Goal: Task Accomplishment & Management: Complete application form

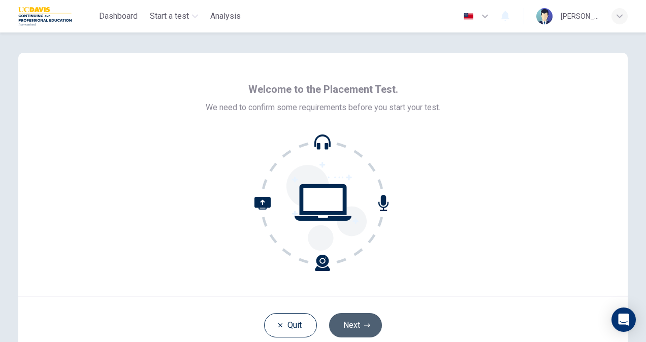
click at [365, 322] on icon "button" at bounding box center [367, 325] width 6 height 6
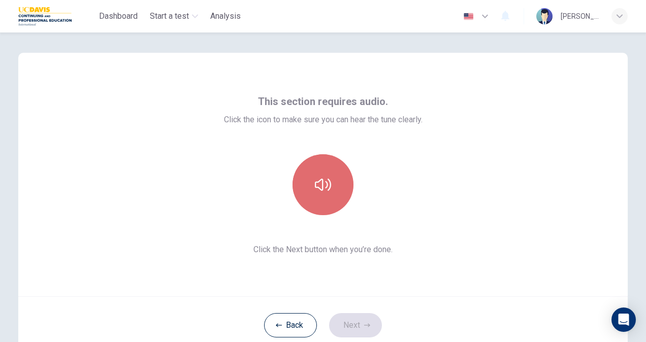
click at [320, 172] on button "button" at bounding box center [322, 184] width 61 height 61
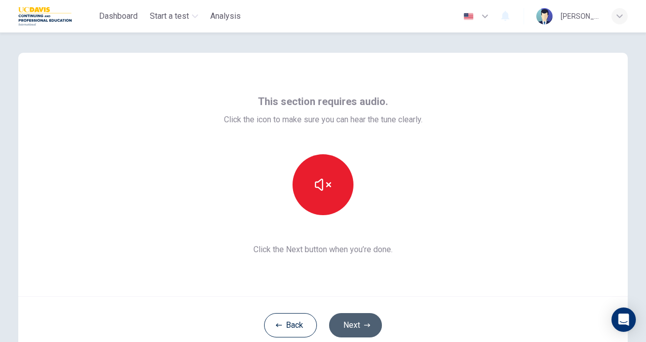
click at [371, 321] on button "Next" at bounding box center [355, 325] width 53 height 24
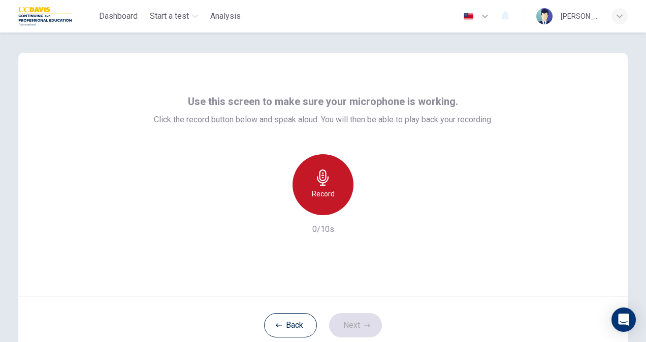
click at [336, 189] on div "Record" at bounding box center [322, 184] width 61 height 61
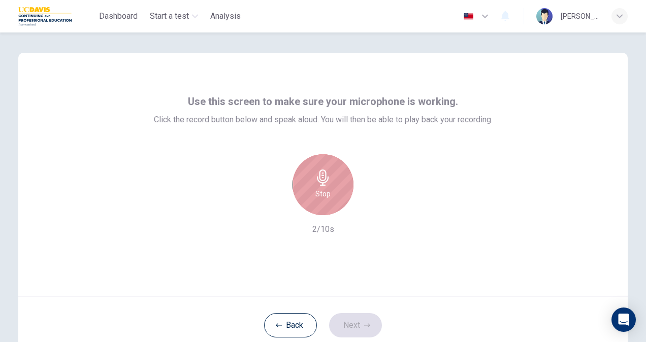
click at [336, 189] on div "Stop" at bounding box center [322, 184] width 61 height 61
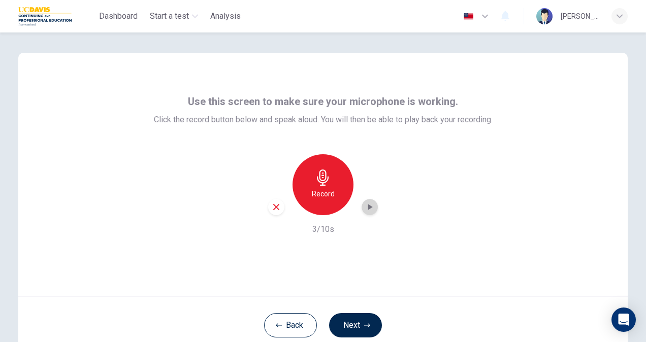
click at [368, 208] on icon "button" at bounding box center [370, 207] width 5 height 6
click at [367, 208] on icon "button" at bounding box center [370, 207] width 10 height 10
click at [343, 316] on button "Next" at bounding box center [355, 325] width 53 height 24
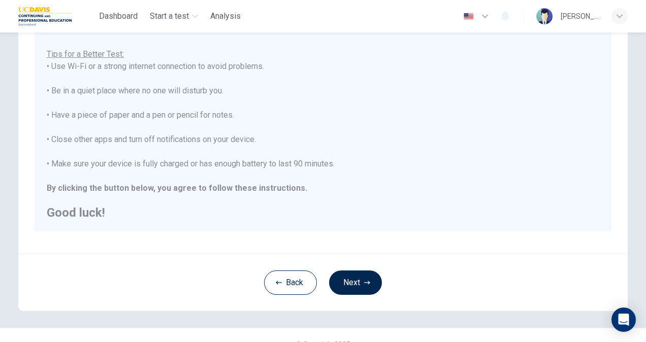
scroll to position [173, 0]
click at [358, 277] on button "Next" at bounding box center [355, 282] width 53 height 24
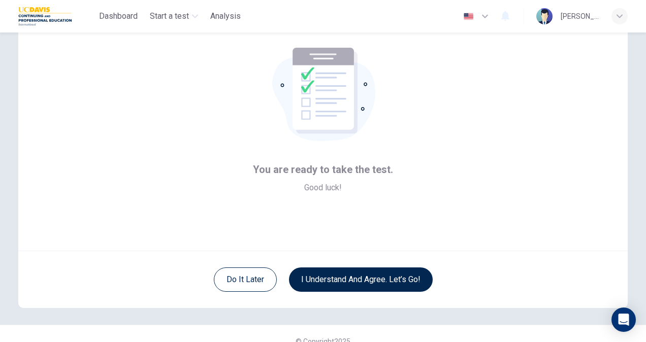
scroll to position [0, 0]
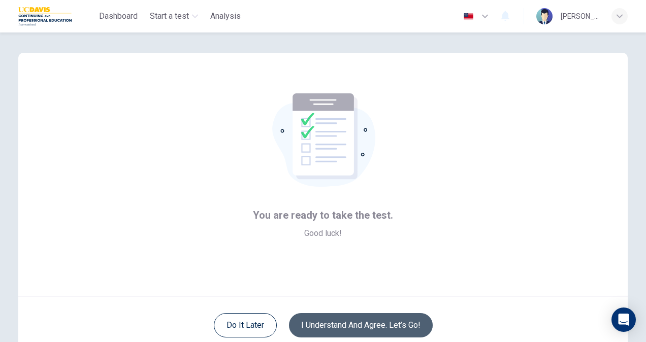
click at [344, 315] on button "I understand and agree. Let’s go!" at bounding box center [361, 325] width 144 height 24
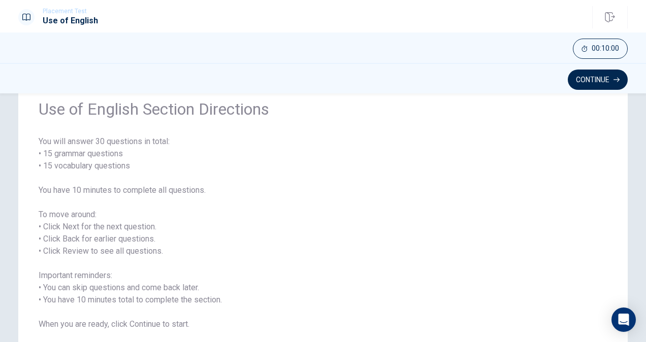
scroll to position [42, 0]
click at [589, 79] on button "Continue" at bounding box center [598, 80] width 60 height 20
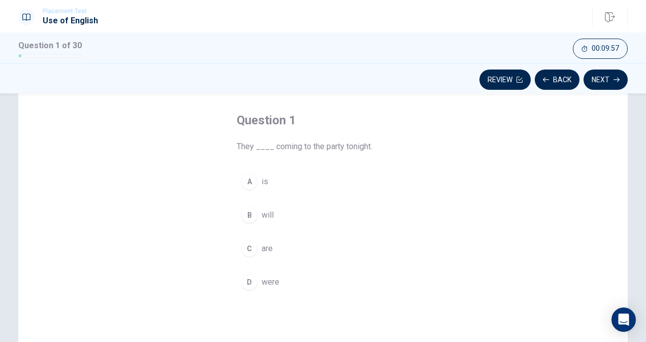
scroll to position [44, 0]
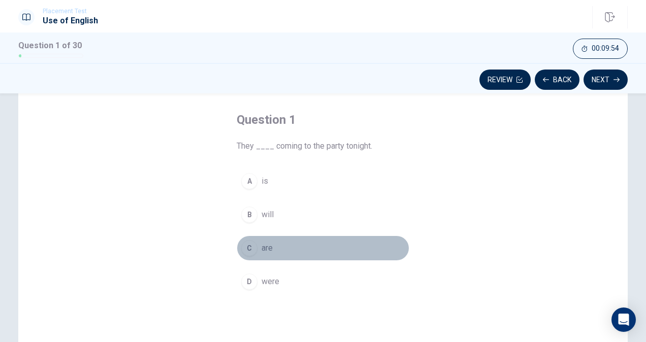
click at [250, 247] on div "C" at bounding box center [249, 248] width 16 height 16
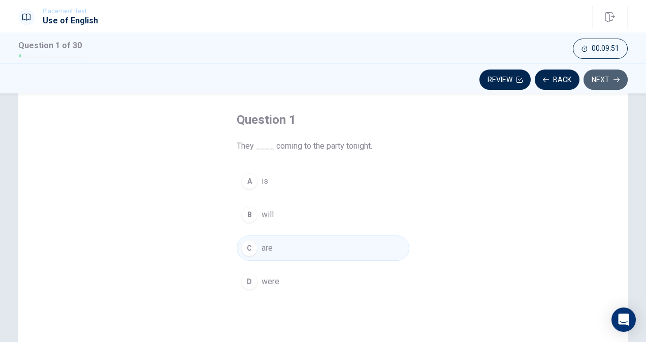
click at [604, 84] on button "Next" at bounding box center [605, 80] width 44 height 20
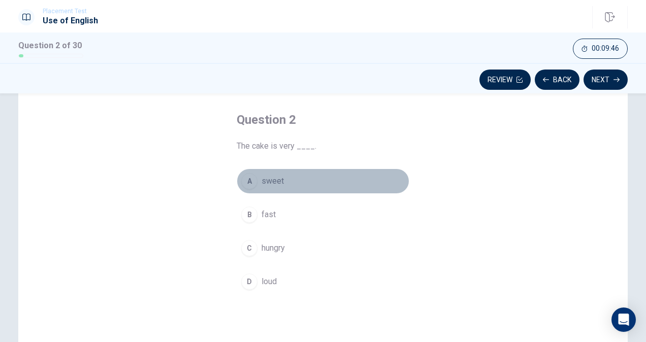
click at [263, 178] on span "sweet" at bounding box center [272, 181] width 22 height 12
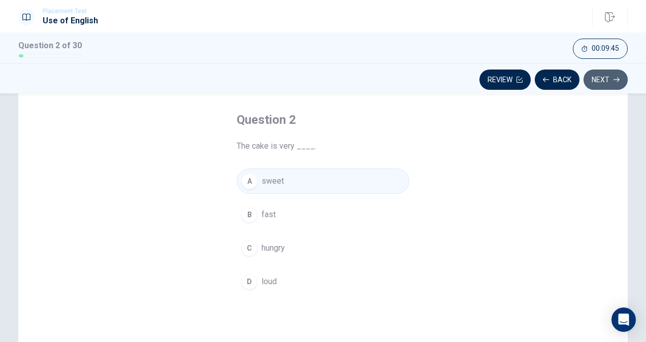
click at [596, 83] on button "Next" at bounding box center [605, 80] width 44 height 20
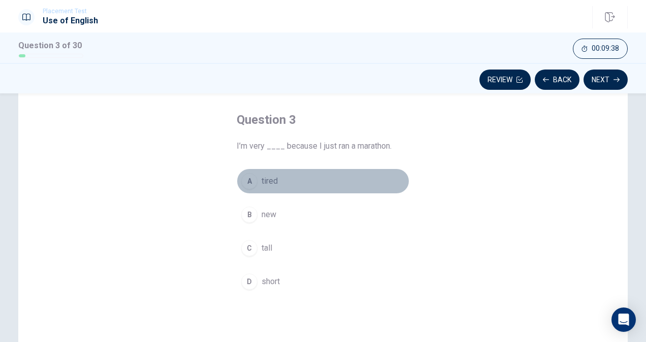
click at [261, 175] on button "A tired" at bounding box center [323, 181] width 173 height 25
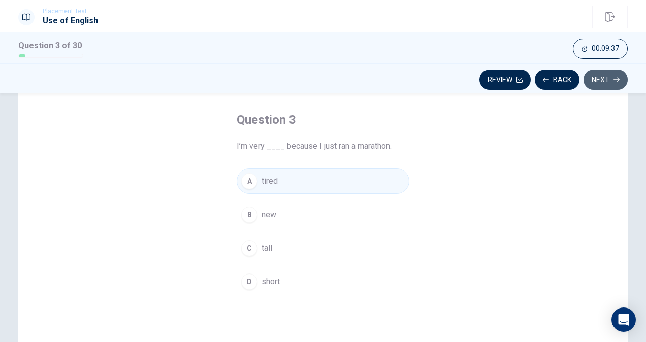
click at [606, 77] on button "Next" at bounding box center [605, 80] width 44 height 20
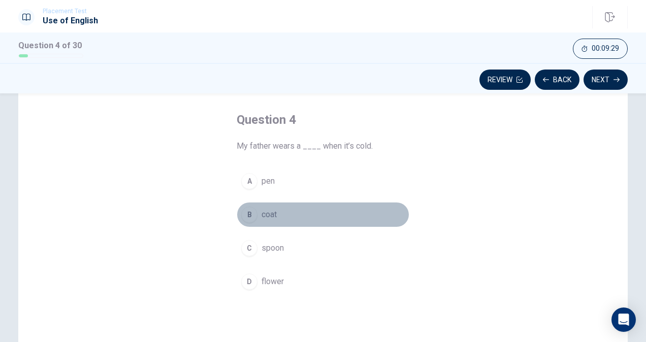
click at [261, 209] on span "coat" at bounding box center [268, 215] width 15 height 12
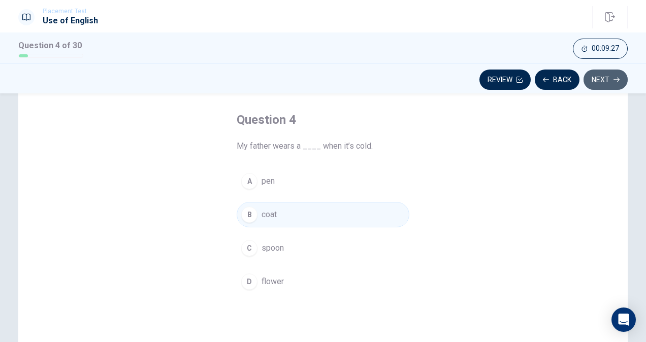
click at [614, 75] on button "Next" at bounding box center [605, 80] width 44 height 20
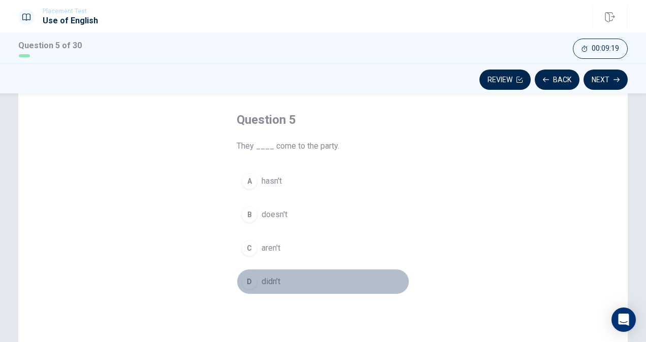
click at [252, 280] on div "D" at bounding box center [249, 282] width 16 height 16
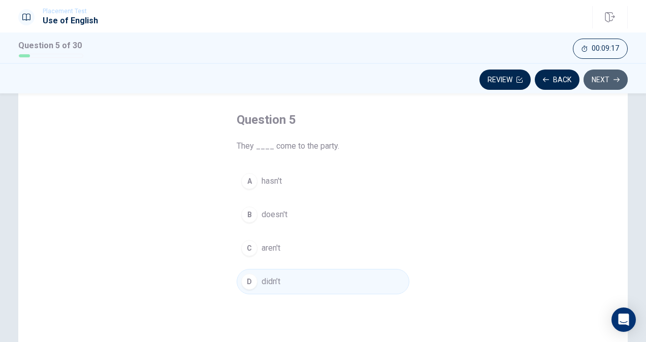
click at [611, 74] on button "Next" at bounding box center [605, 80] width 44 height 20
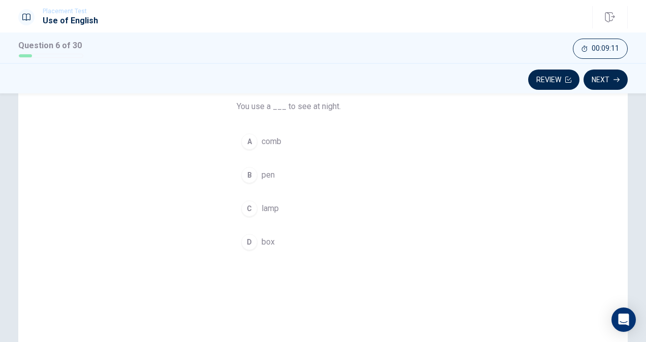
scroll to position [45, 0]
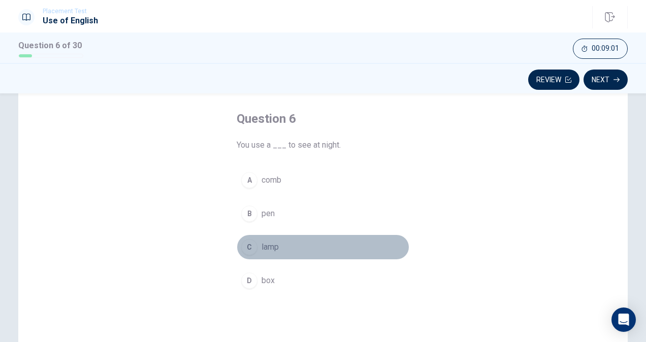
click at [261, 247] on span "lamp" at bounding box center [269, 247] width 17 height 12
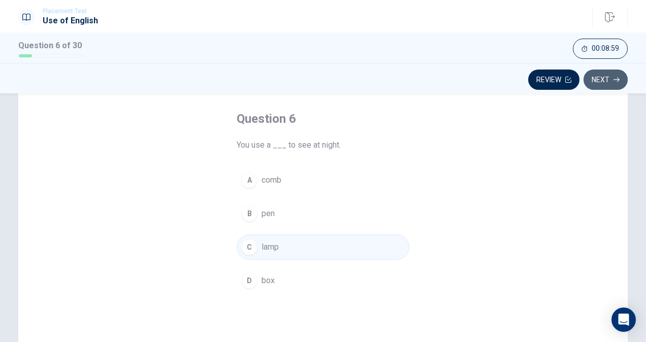
click at [598, 86] on button "Next" at bounding box center [605, 80] width 44 height 20
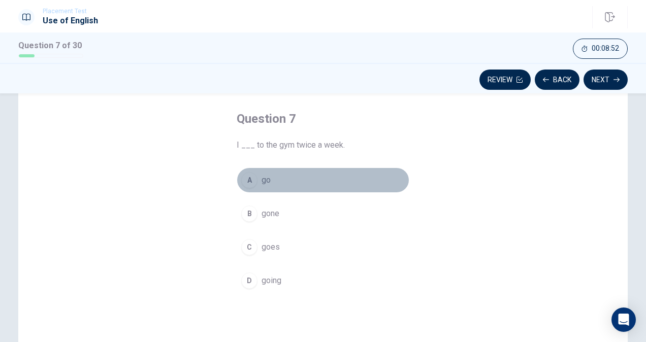
click at [241, 178] on div "A" at bounding box center [249, 180] width 16 height 16
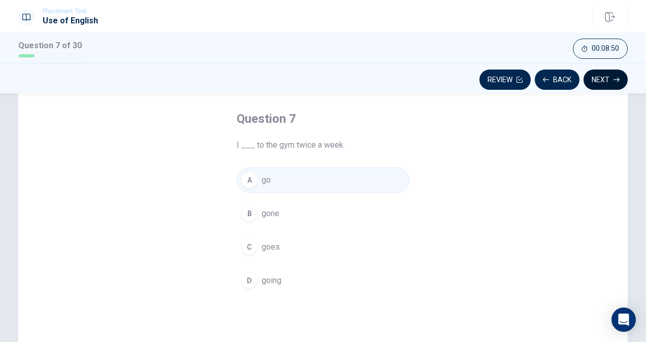
click at [608, 77] on button "Next" at bounding box center [605, 80] width 44 height 20
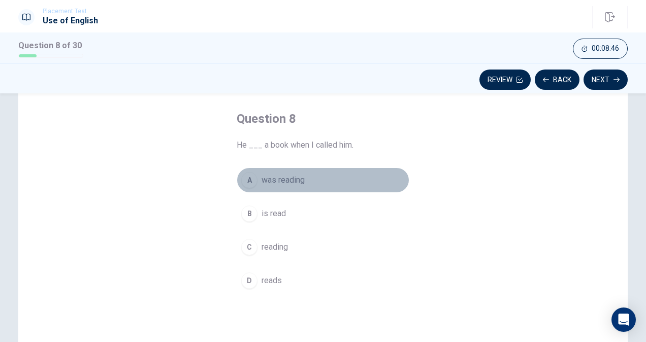
click at [296, 177] on span "was reading" at bounding box center [282, 180] width 43 height 12
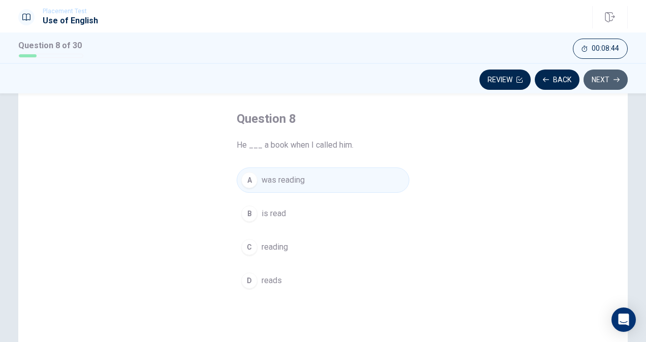
click at [615, 74] on button "Next" at bounding box center [605, 80] width 44 height 20
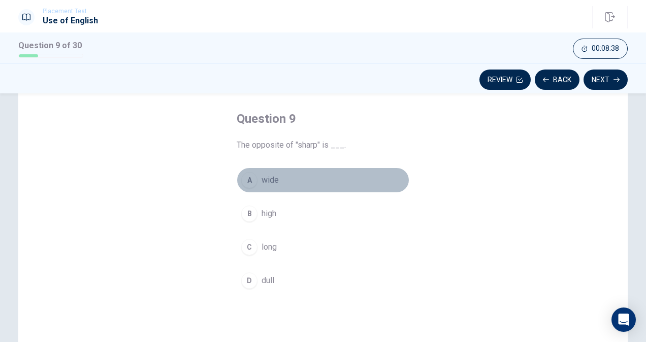
click at [247, 180] on div "A" at bounding box center [249, 180] width 16 height 16
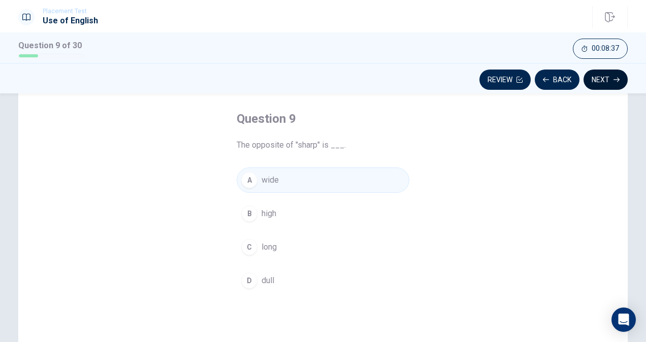
click at [605, 74] on button "Next" at bounding box center [605, 80] width 44 height 20
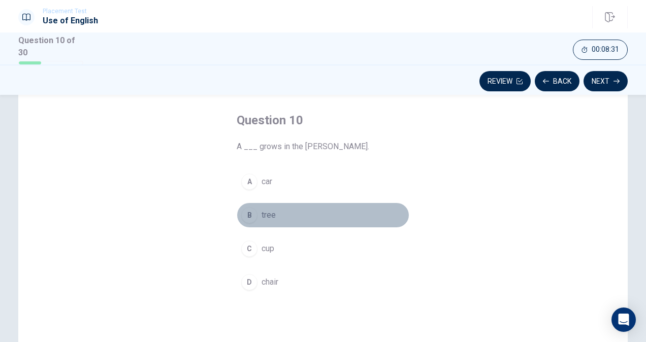
click at [252, 211] on div "B" at bounding box center [249, 215] width 16 height 16
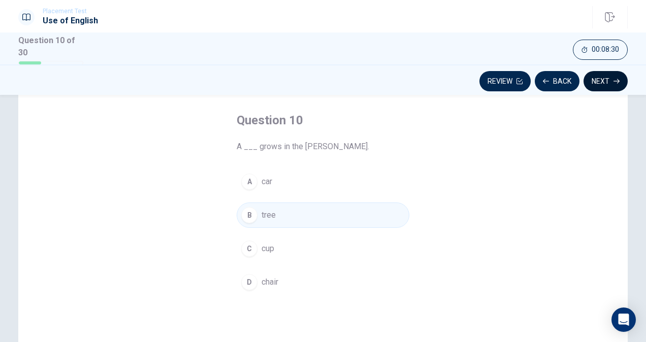
click at [604, 86] on button "Next" at bounding box center [605, 81] width 44 height 20
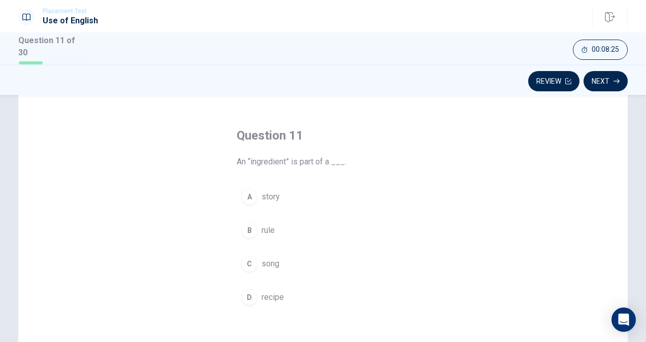
scroll to position [32, 0]
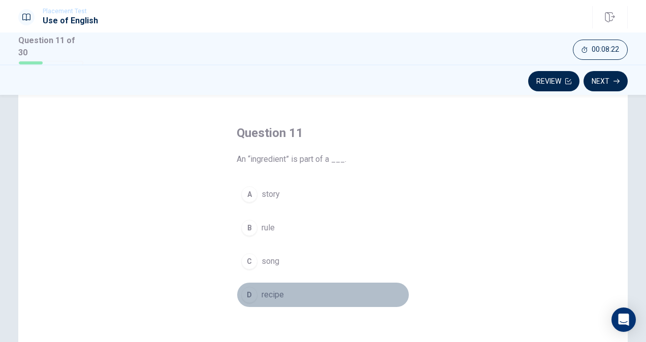
click at [245, 293] on div "D" at bounding box center [249, 295] width 16 height 16
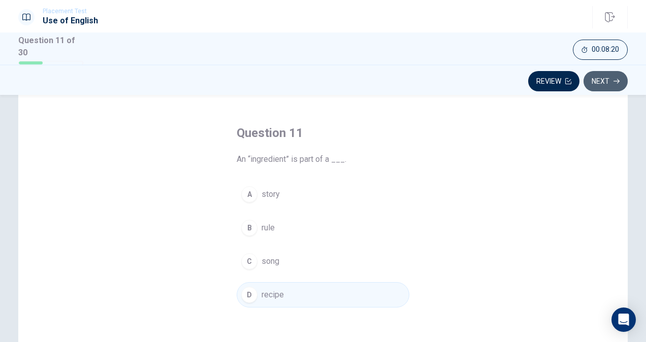
click at [607, 76] on button "Next" at bounding box center [605, 81] width 44 height 20
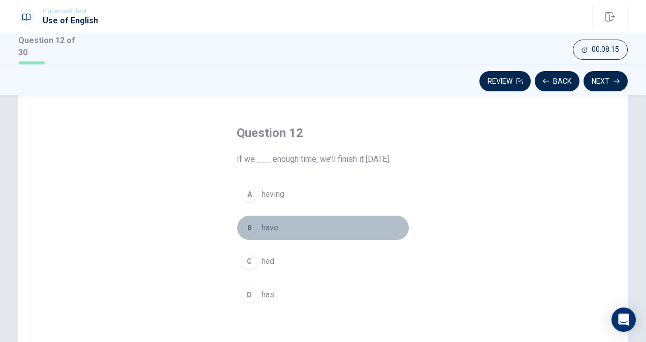
click at [251, 224] on div "B" at bounding box center [249, 228] width 16 height 16
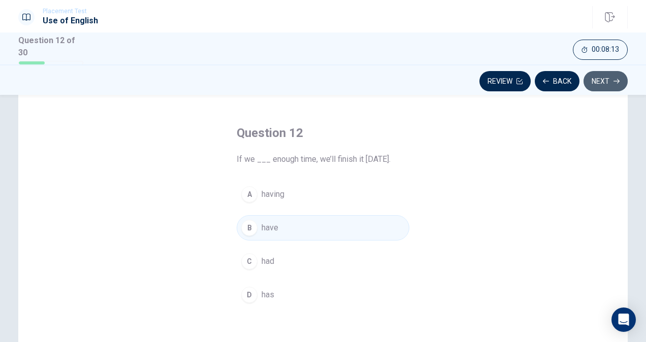
click at [606, 75] on button "Next" at bounding box center [605, 81] width 44 height 20
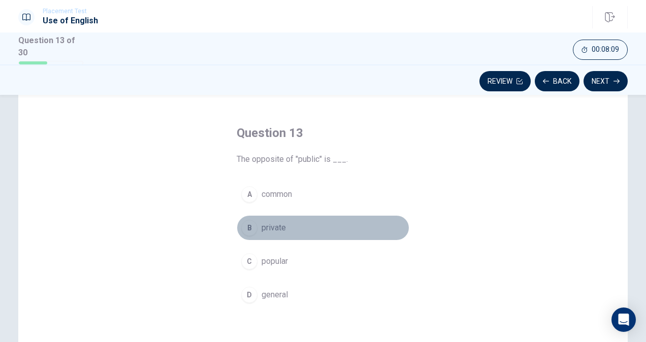
click at [248, 221] on div "B" at bounding box center [249, 228] width 16 height 16
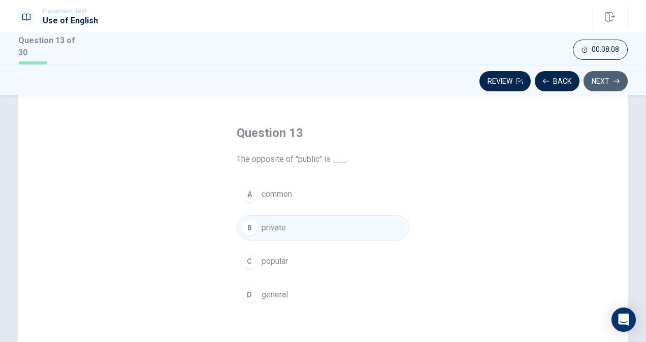
click at [605, 81] on button "Next" at bounding box center [605, 81] width 44 height 20
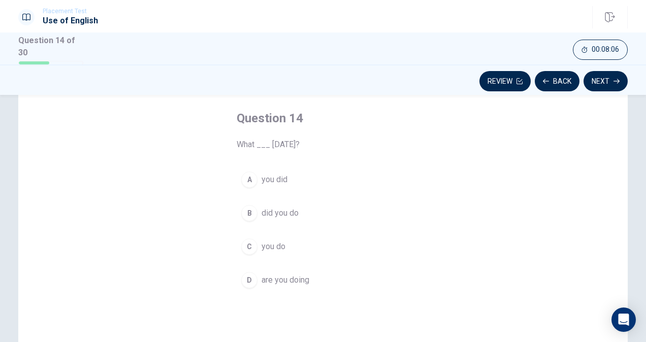
scroll to position [46, 0]
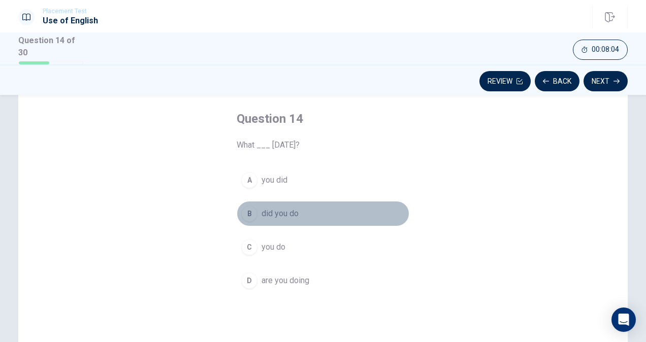
click at [243, 213] on div "B" at bounding box center [249, 214] width 16 height 16
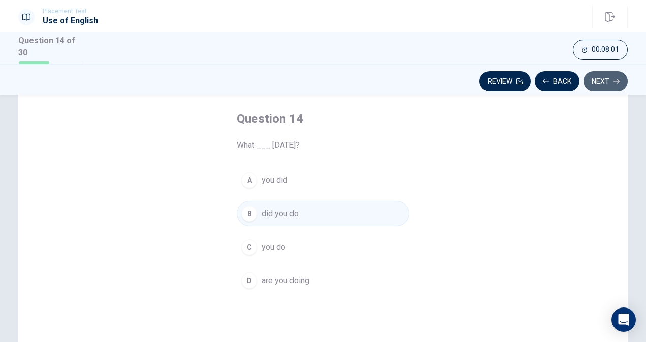
click at [605, 71] on button "Next" at bounding box center [605, 81] width 44 height 20
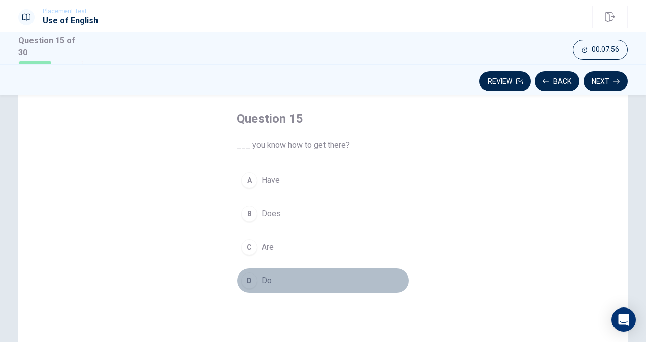
click at [239, 281] on button "D Do" at bounding box center [323, 280] width 173 height 25
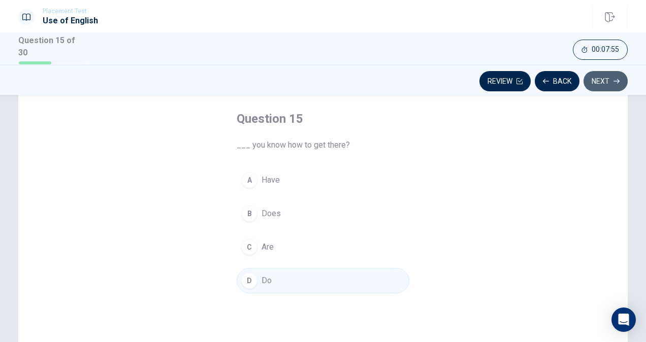
click at [598, 74] on button "Next" at bounding box center [605, 81] width 44 height 20
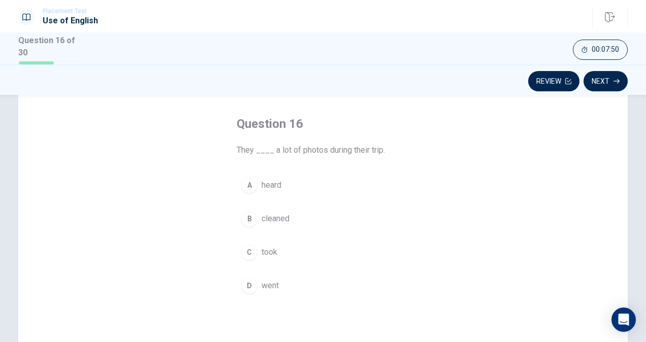
scroll to position [41, 0]
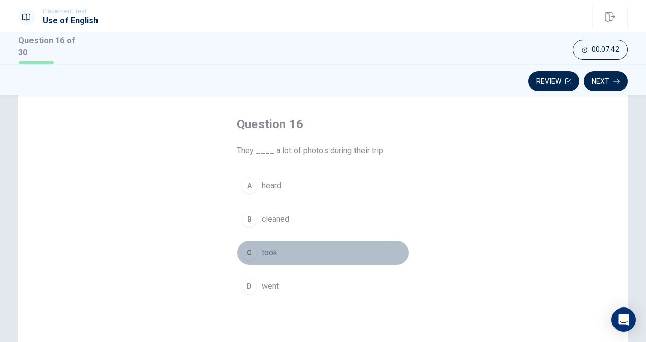
click at [246, 246] on div "C" at bounding box center [249, 253] width 16 height 16
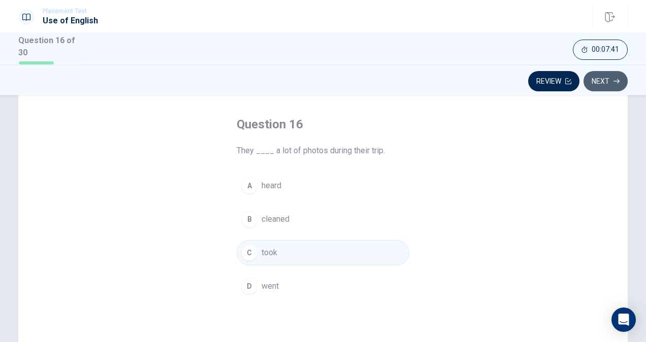
click at [600, 87] on button "Next" at bounding box center [605, 81] width 44 height 20
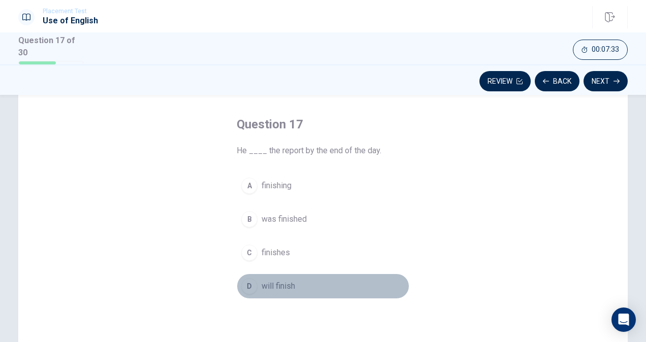
click at [244, 284] on div "D" at bounding box center [249, 286] width 16 height 16
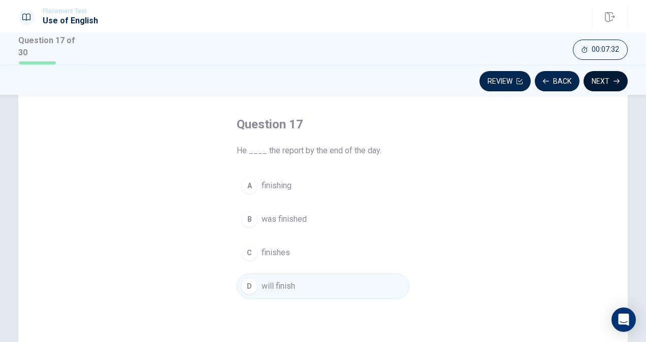
click at [590, 78] on button "Next" at bounding box center [605, 81] width 44 height 20
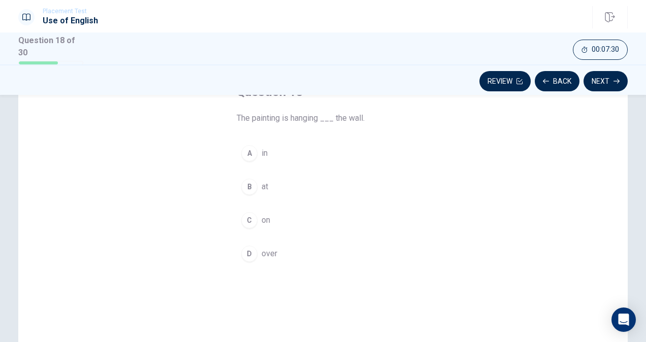
scroll to position [40, 0]
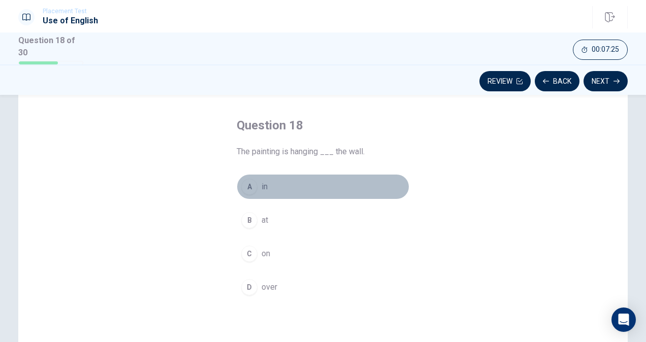
click at [251, 181] on div "A" at bounding box center [249, 187] width 16 height 16
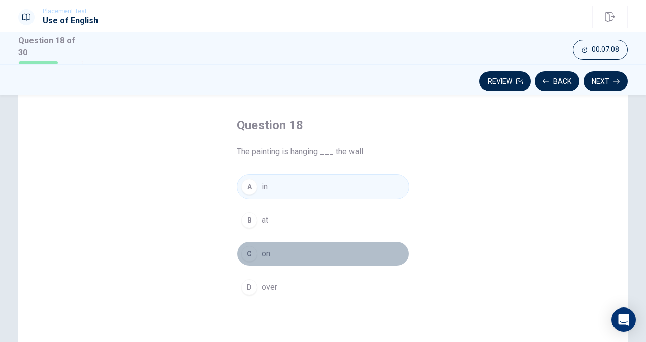
click at [271, 249] on button "C on" at bounding box center [323, 253] width 173 height 25
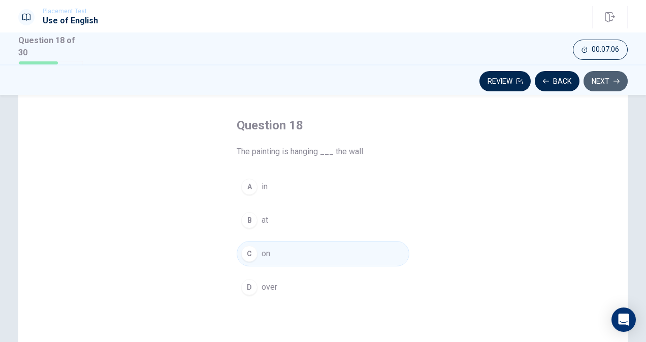
click at [599, 84] on button "Next" at bounding box center [605, 81] width 44 height 20
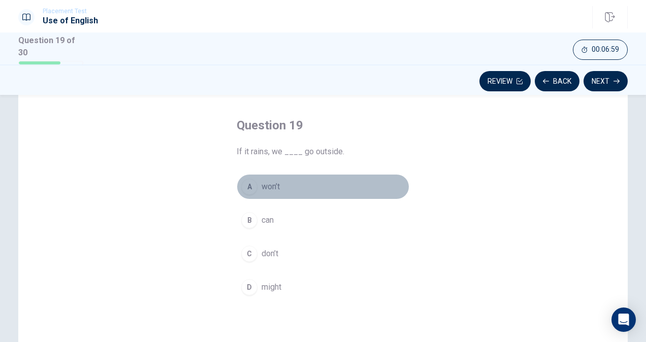
click at [255, 188] on button "A won’t" at bounding box center [323, 186] width 173 height 25
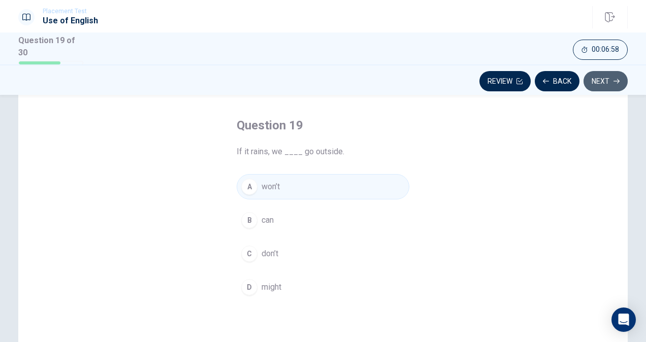
click at [595, 72] on button "Next" at bounding box center [605, 81] width 44 height 20
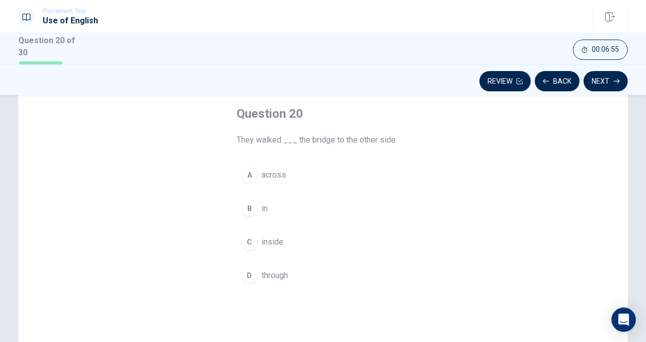
scroll to position [51, 0]
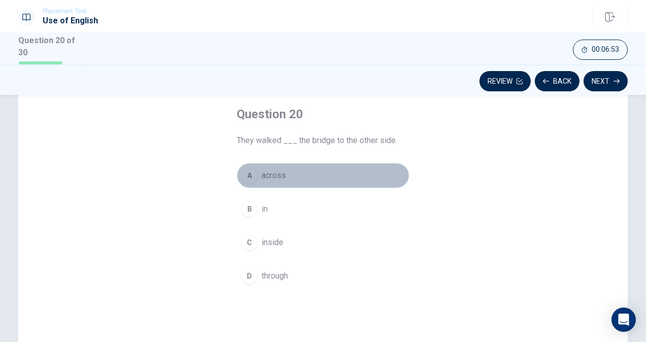
click at [261, 175] on span "across" at bounding box center [273, 176] width 24 height 12
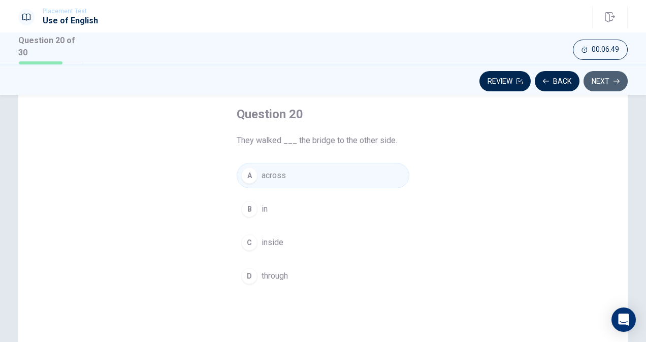
click at [607, 84] on button "Next" at bounding box center [605, 81] width 44 height 20
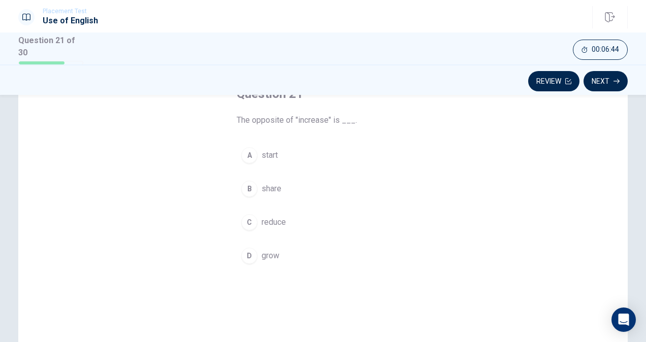
scroll to position [64, 0]
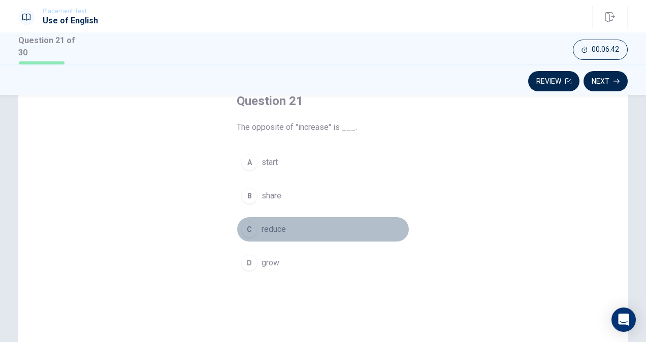
click at [251, 228] on div "C" at bounding box center [249, 229] width 16 height 16
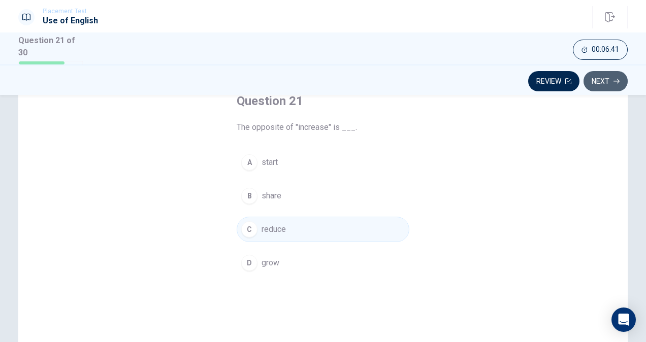
click at [605, 83] on button "Next" at bounding box center [605, 81] width 44 height 20
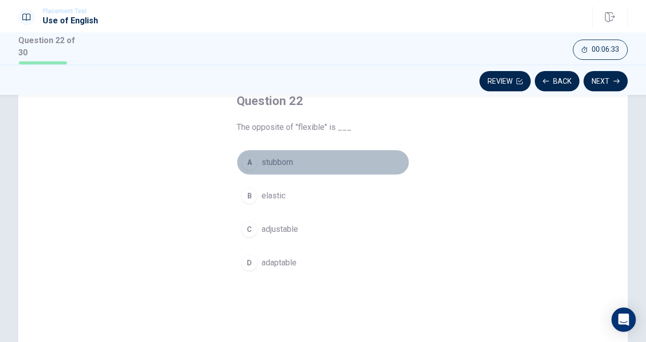
click at [265, 153] on button "A stubborn" at bounding box center [323, 162] width 173 height 25
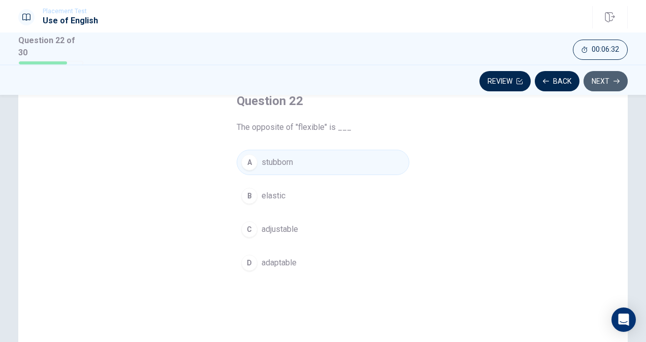
click at [601, 71] on button "Next" at bounding box center [605, 81] width 44 height 20
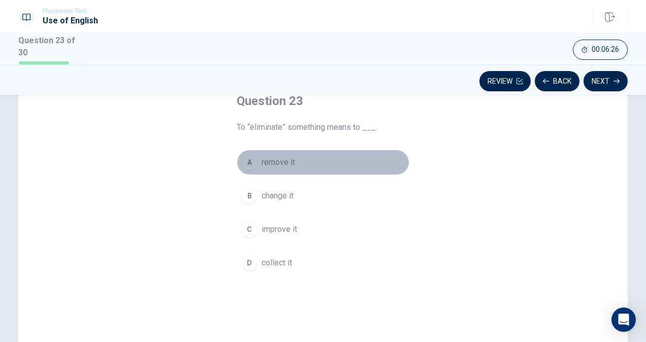
click at [292, 164] on button "A remove it" at bounding box center [323, 162] width 173 height 25
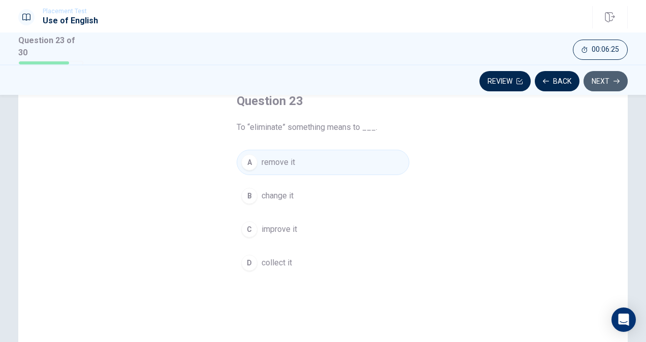
click at [625, 81] on button "Next" at bounding box center [605, 81] width 44 height 20
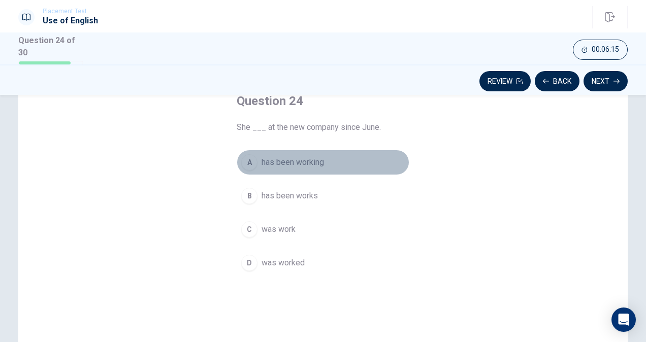
click at [308, 160] on span "has been working" at bounding box center [292, 162] width 62 height 12
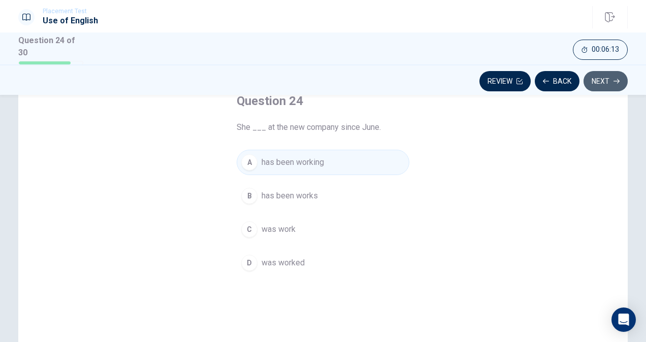
click at [599, 79] on button "Next" at bounding box center [605, 81] width 44 height 20
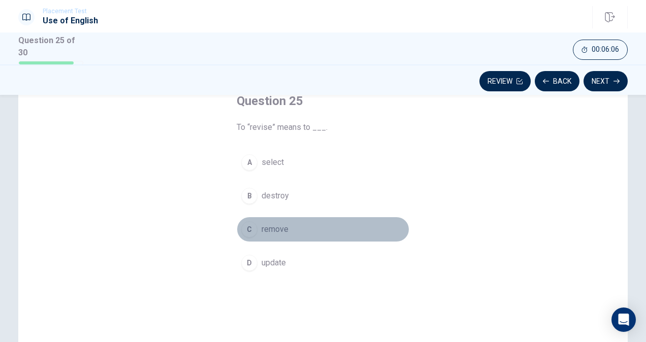
click at [282, 229] on span "remove" at bounding box center [274, 229] width 27 height 12
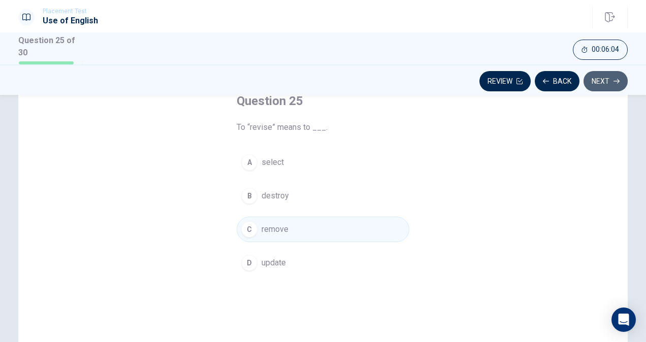
click at [612, 81] on button "Next" at bounding box center [605, 81] width 44 height 20
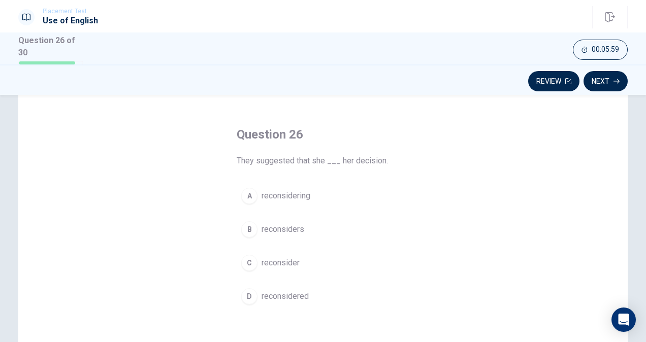
scroll to position [35, 0]
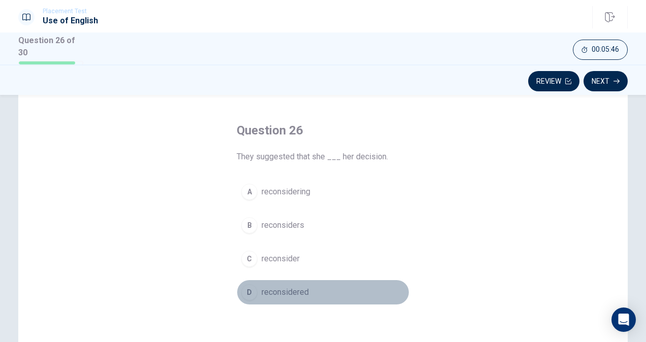
click at [269, 286] on span "reconsidered" at bounding box center [284, 292] width 47 height 12
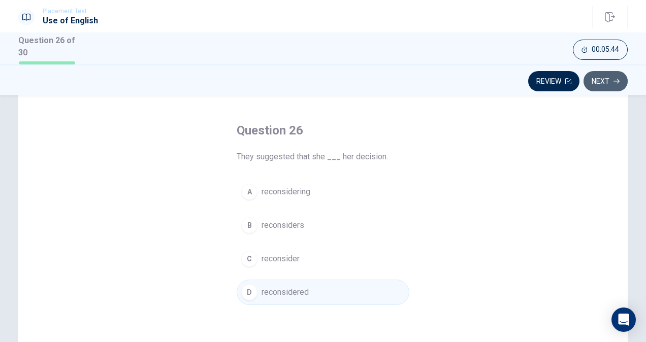
click at [599, 80] on button "Next" at bounding box center [605, 81] width 44 height 20
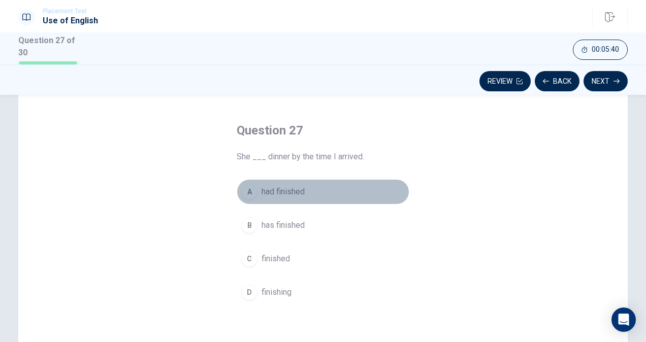
click at [304, 189] on button "A had finished" at bounding box center [323, 191] width 173 height 25
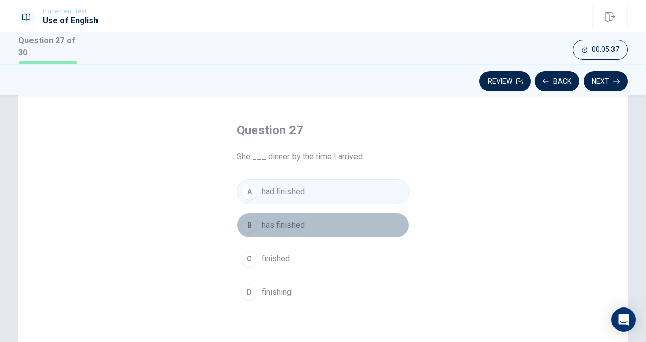
click at [357, 220] on button "B has finished" at bounding box center [323, 225] width 173 height 25
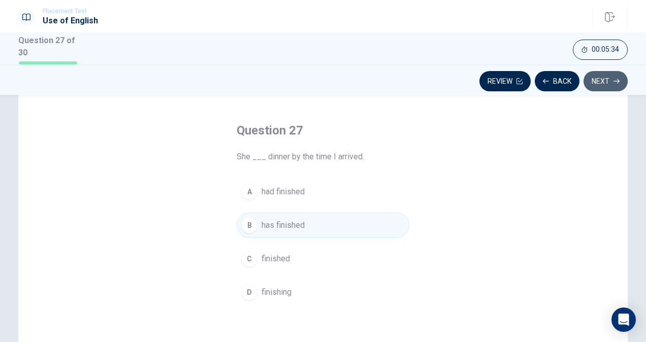
click at [606, 76] on button "Next" at bounding box center [605, 81] width 44 height 20
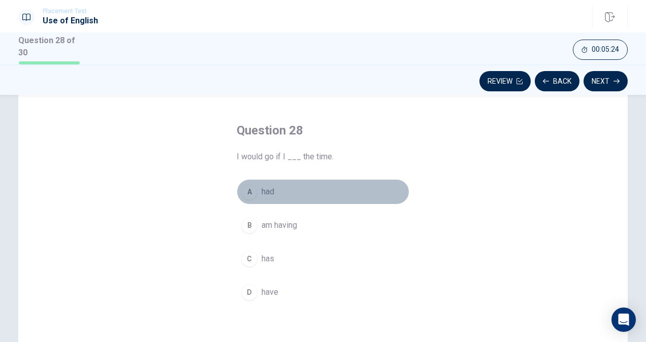
click at [274, 193] on button "A had" at bounding box center [323, 191] width 173 height 25
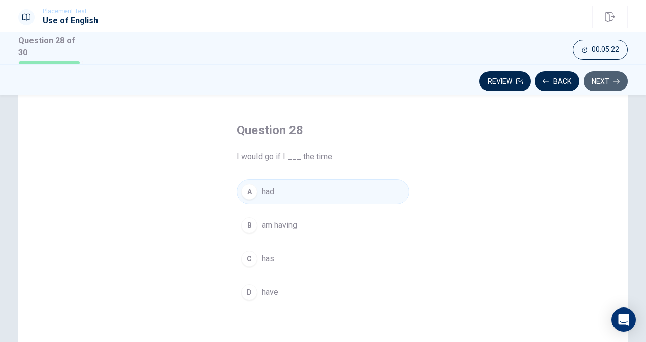
click at [607, 76] on button "Next" at bounding box center [605, 81] width 44 height 20
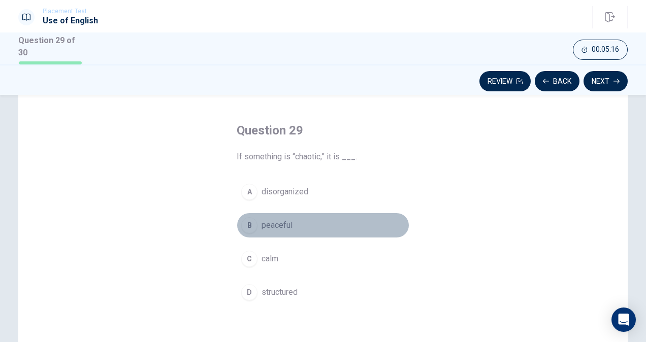
click at [324, 221] on button "B peaceful" at bounding box center [323, 225] width 173 height 25
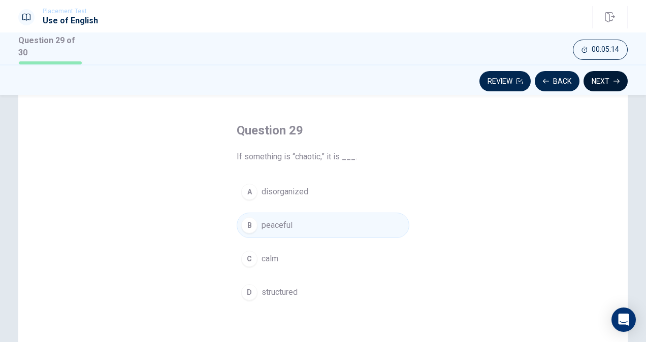
click at [611, 71] on button "Next" at bounding box center [605, 81] width 44 height 20
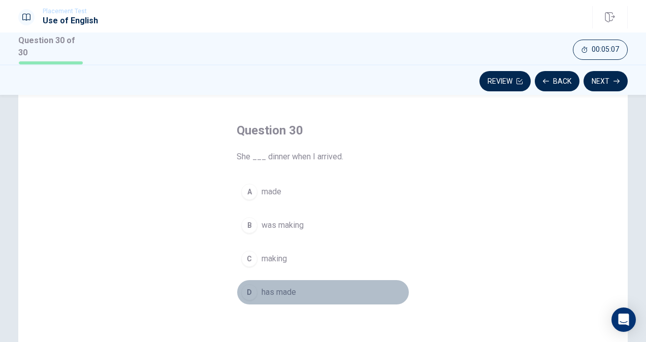
click at [287, 291] on span "has made" at bounding box center [278, 292] width 35 height 12
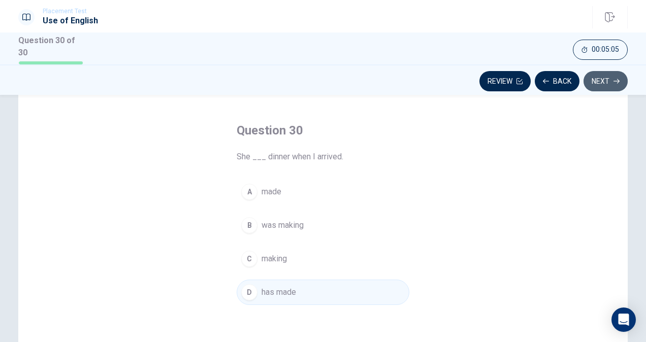
click at [601, 71] on button "Next" at bounding box center [605, 81] width 44 height 20
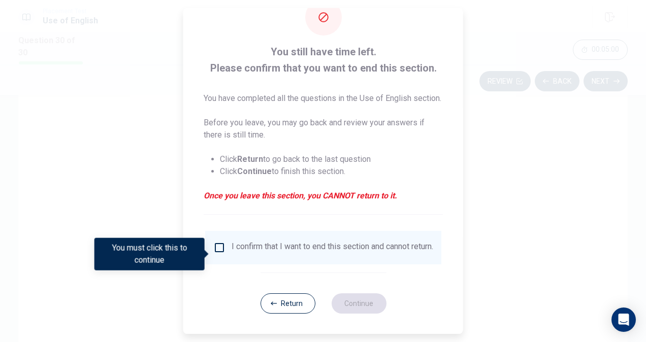
scroll to position [49, 0]
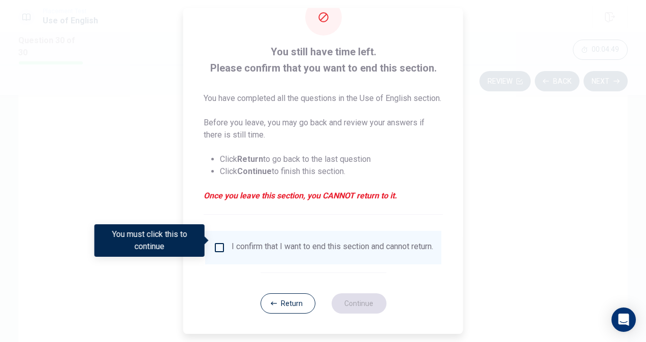
click at [277, 242] on div "I confirm that I want to end this section and cannot return." at bounding box center [333, 248] width 202 height 12
click at [221, 242] on input "You must click this to continue" at bounding box center [219, 248] width 12 height 12
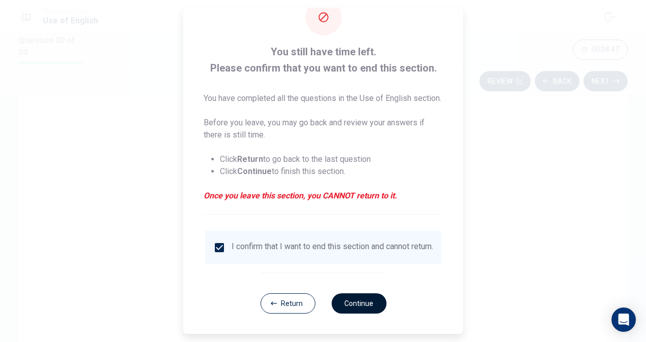
click at [357, 297] on button "Continue" at bounding box center [358, 303] width 55 height 20
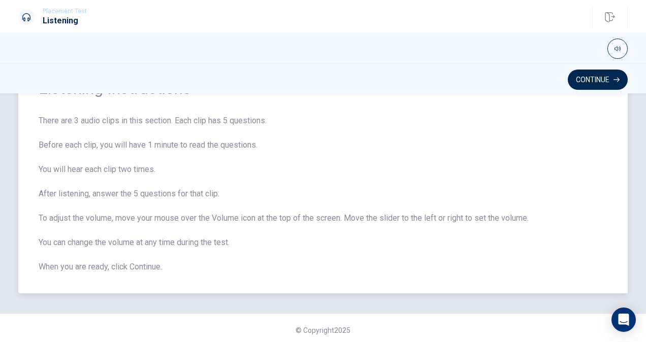
scroll to position [60, 0]
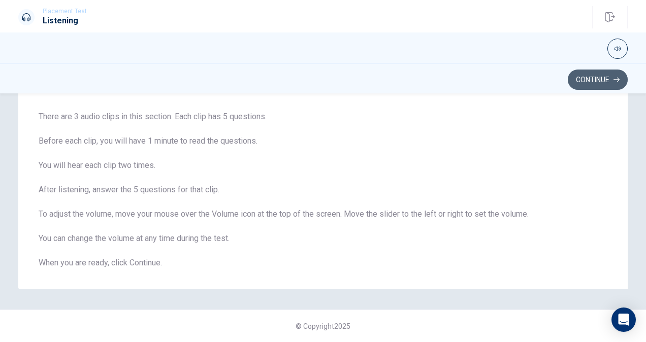
click at [582, 78] on button "Continue" at bounding box center [598, 80] width 60 height 20
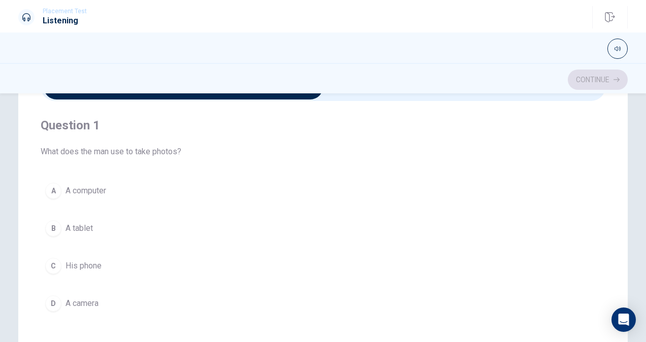
scroll to position [0, 0]
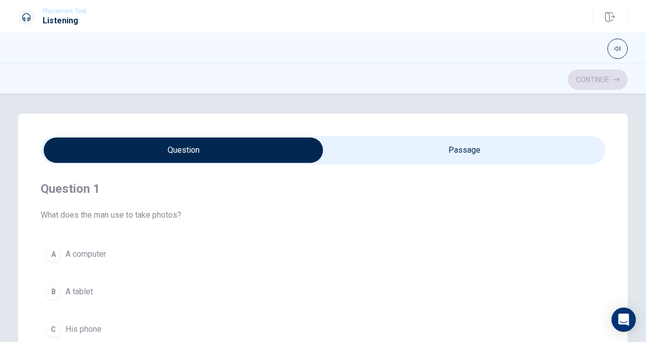
type input "21"
click at [436, 154] on input "checkbox" at bounding box center [183, 150] width 847 height 25
checkbox input "true"
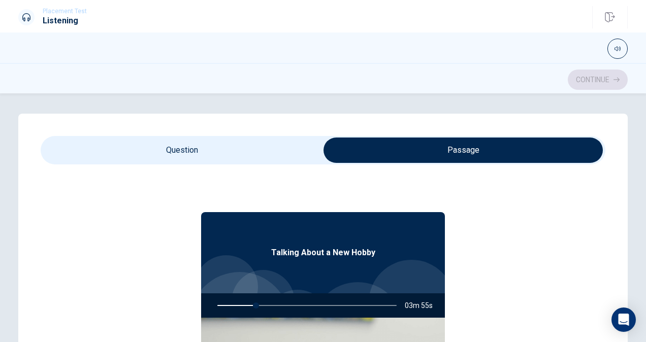
type input "22"
click at [246, 152] on input "checkbox" at bounding box center [463, 150] width 847 height 25
checkbox input "false"
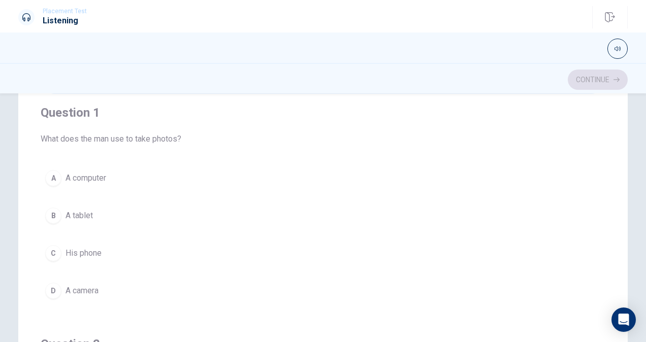
scroll to position [8, 0]
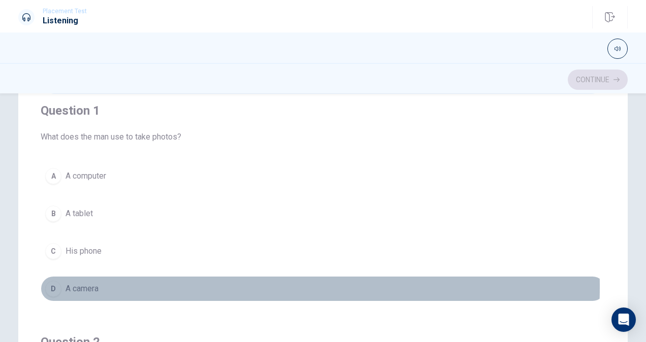
click at [80, 285] on span "A camera" at bounding box center [81, 289] width 33 height 12
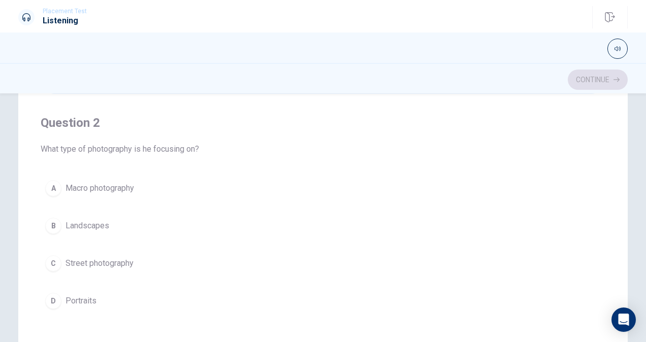
scroll to position [234, 0]
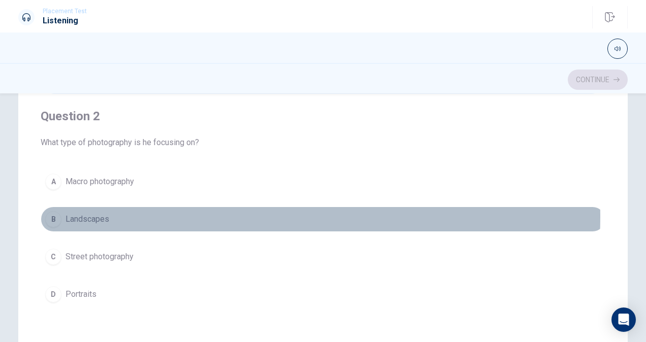
click at [110, 214] on button "B Landscapes" at bounding box center [323, 219] width 565 height 25
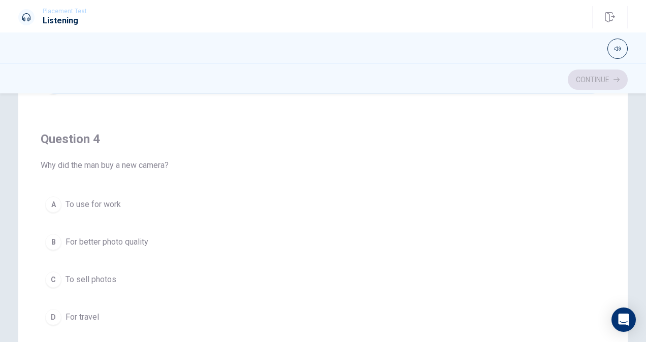
scroll to position [696, 0]
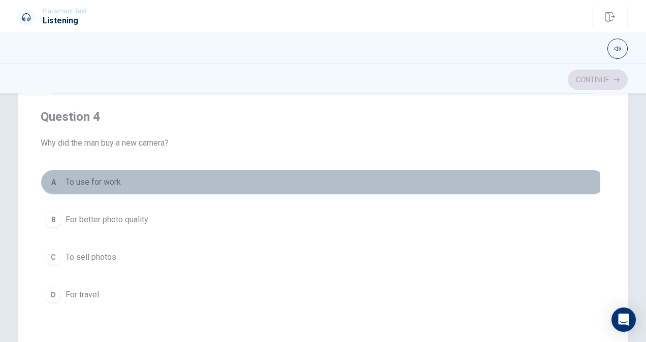
click at [146, 181] on button "A To use for work" at bounding box center [323, 182] width 565 height 25
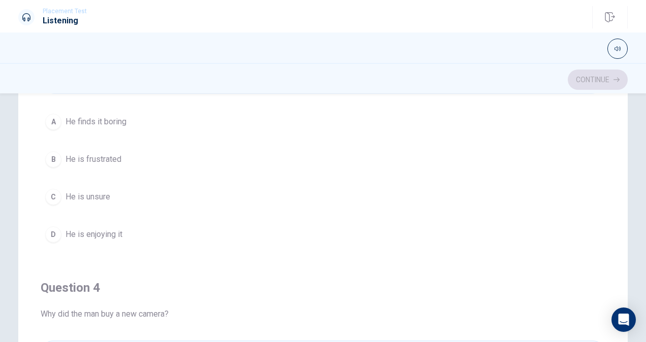
scroll to position [525, 0]
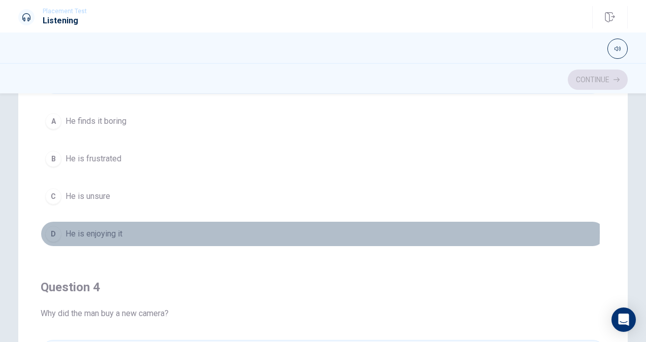
click at [145, 228] on button "D He is enjoying it" at bounding box center [323, 233] width 565 height 25
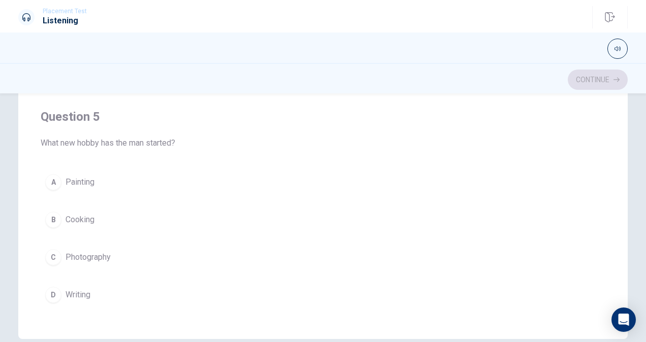
scroll to position [183, 0]
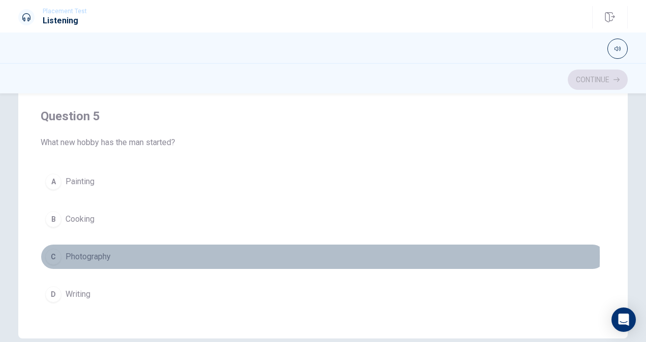
click at [118, 250] on button "C Photography" at bounding box center [323, 256] width 565 height 25
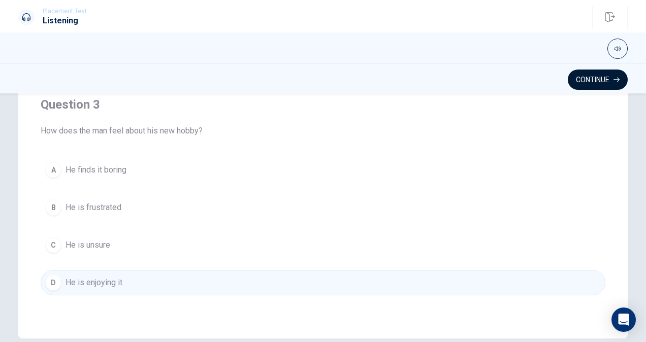
scroll to position [365, 0]
click at [590, 73] on button "Continue" at bounding box center [598, 80] width 60 height 20
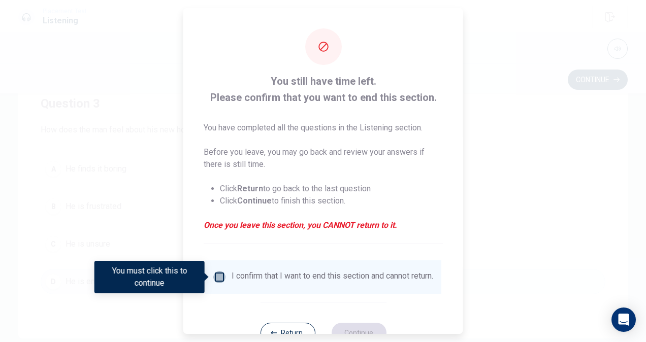
click at [221, 280] on input "You must click this to continue" at bounding box center [219, 277] width 12 height 12
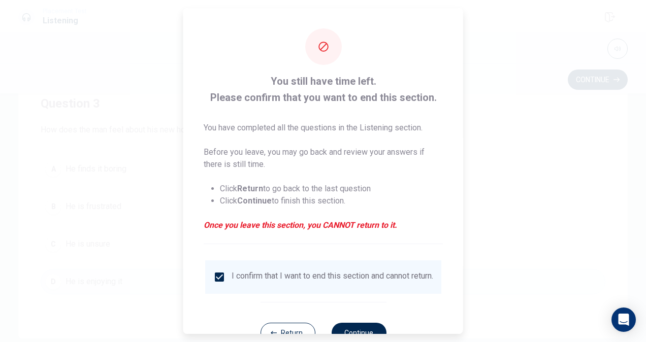
scroll to position [37, 0]
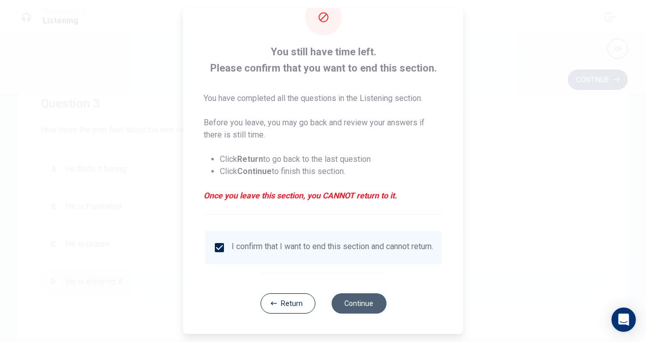
click at [351, 308] on button "Continue" at bounding box center [358, 303] width 55 height 20
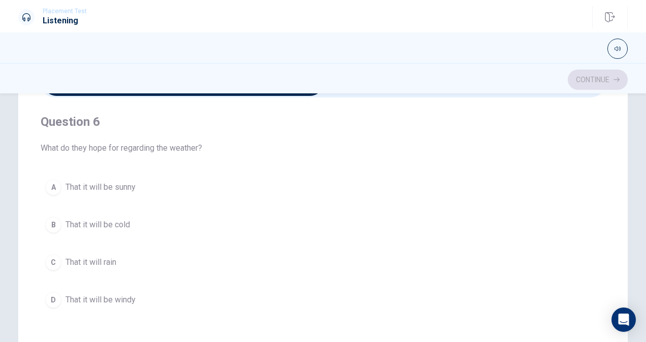
scroll to position [8, 0]
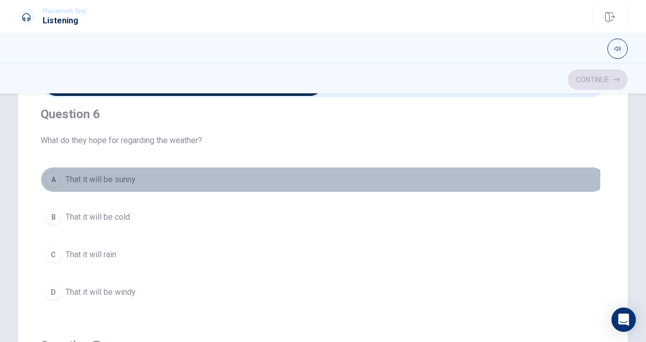
click at [134, 175] on span "That it will be sunny" at bounding box center [100, 180] width 70 height 12
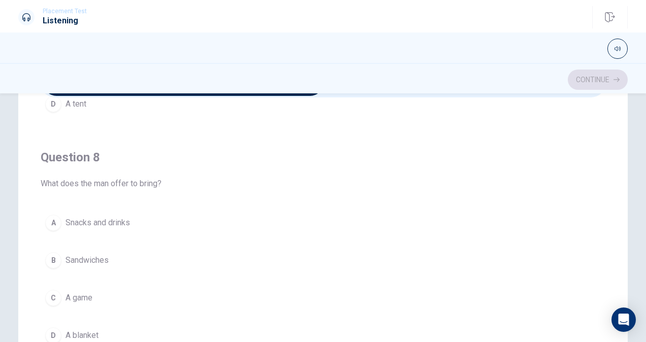
scroll to position [428, 0]
click at [121, 220] on span "Snacks and drinks" at bounding box center [97, 222] width 64 height 12
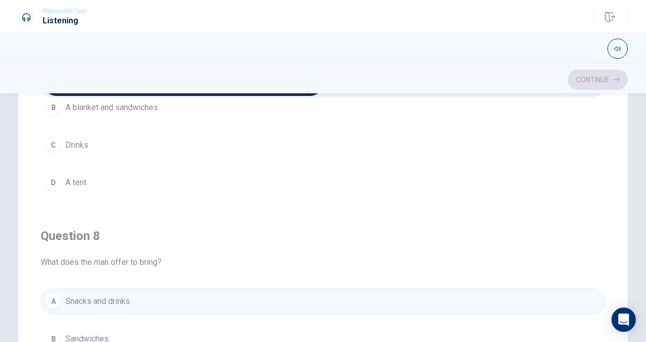
scroll to position [282, 0]
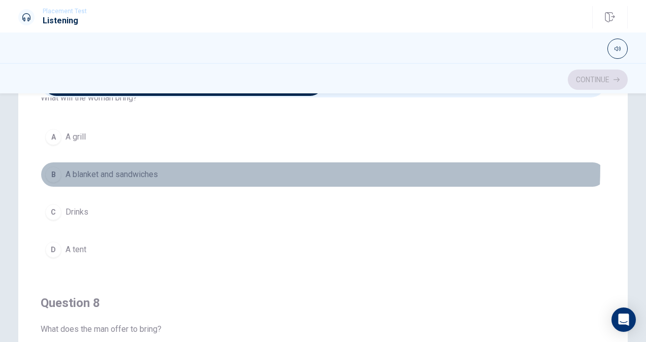
click at [136, 163] on button "B A blanket and sandwiches" at bounding box center [323, 174] width 565 height 25
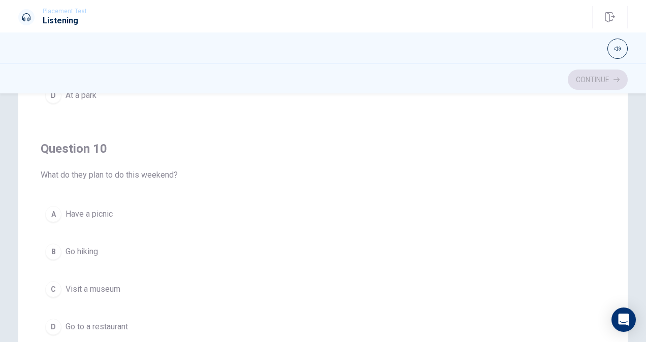
scroll to position [204, 0]
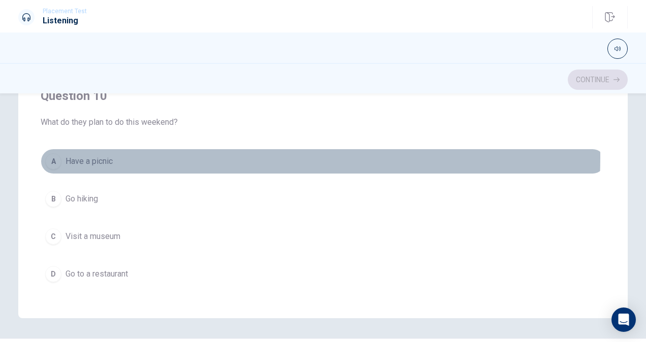
click at [91, 155] on span "Have a picnic" at bounding box center [88, 161] width 47 height 12
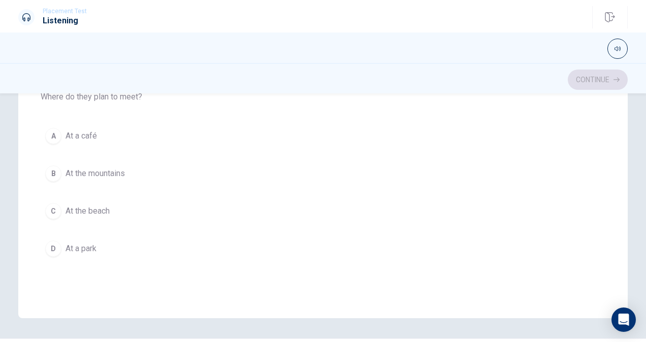
scroll to position [595, 0]
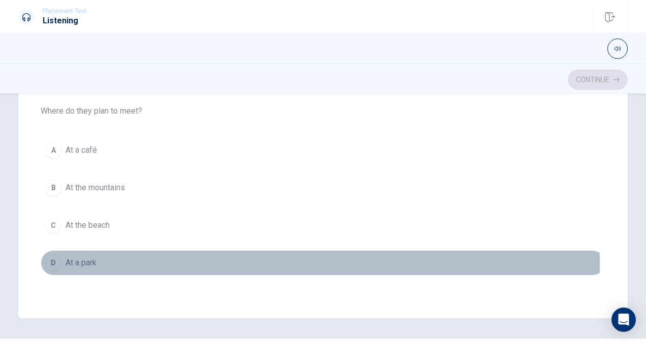
click at [106, 259] on button "D At a park" at bounding box center [323, 262] width 565 height 25
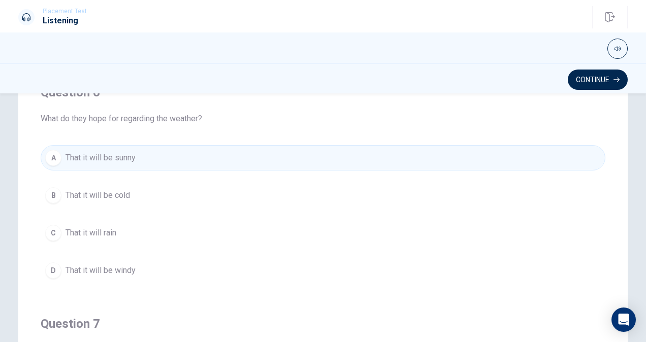
scroll to position [91, 0]
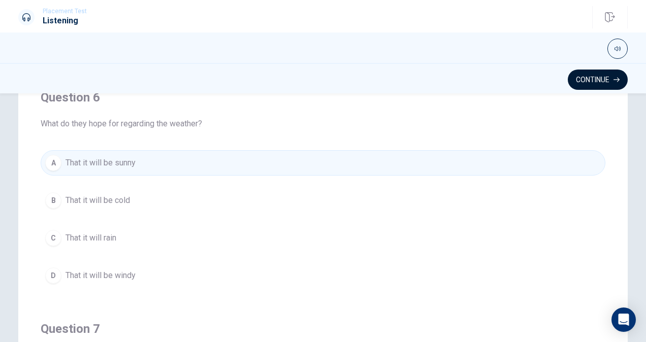
click at [606, 79] on button "Continue" at bounding box center [598, 80] width 60 height 20
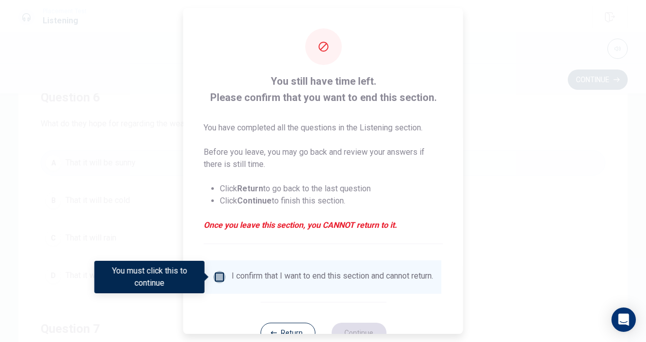
click at [214, 271] on input "You must click this to continue" at bounding box center [219, 277] width 12 height 12
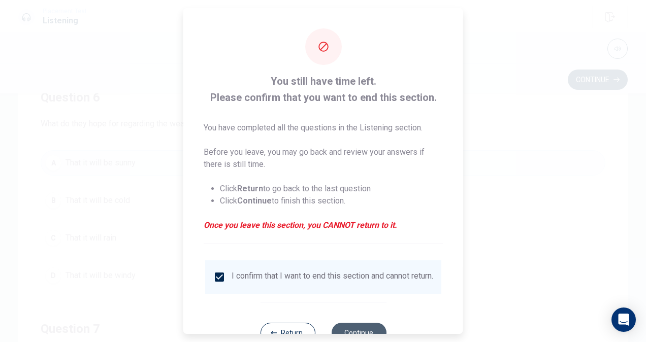
click at [372, 332] on button "Continue" at bounding box center [358, 333] width 55 height 20
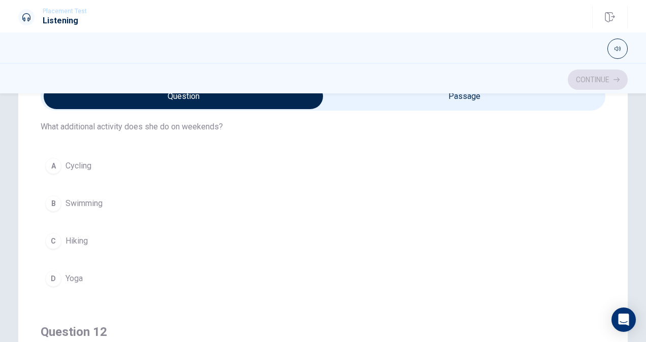
scroll to position [44, 0]
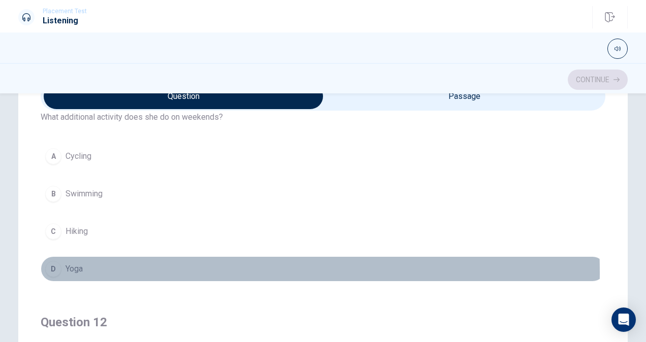
click at [54, 271] on div "D" at bounding box center [53, 269] width 16 height 16
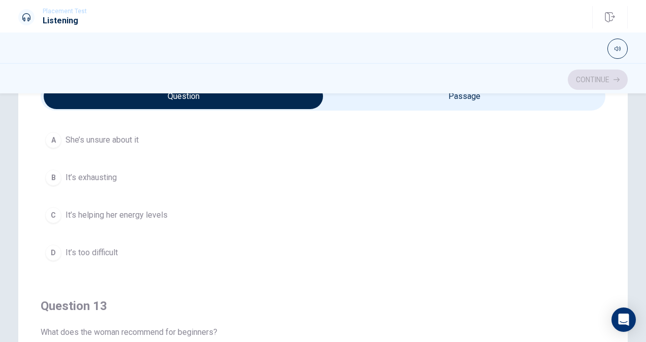
scroll to position [294, 0]
click at [115, 208] on span "It’s helping her energy levels" at bounding box center [116, 213] width 102 height 12
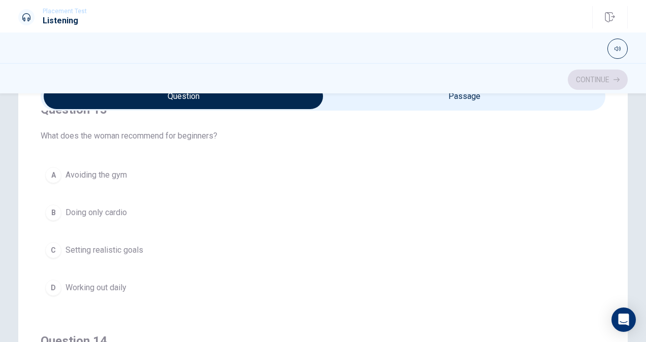
scroll to position [489, 0]
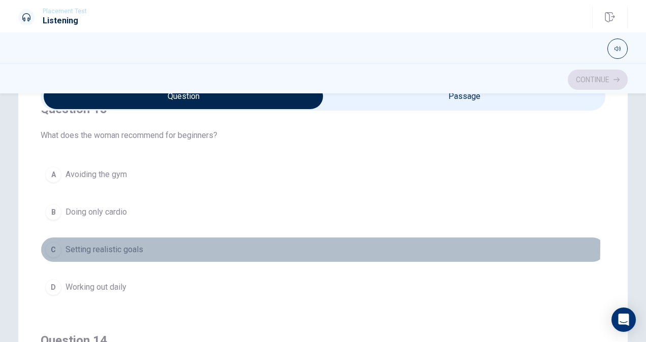
click at [132, 244] on span "Setting realistic goals" at bounding box center [104, 250] width 78 height 12
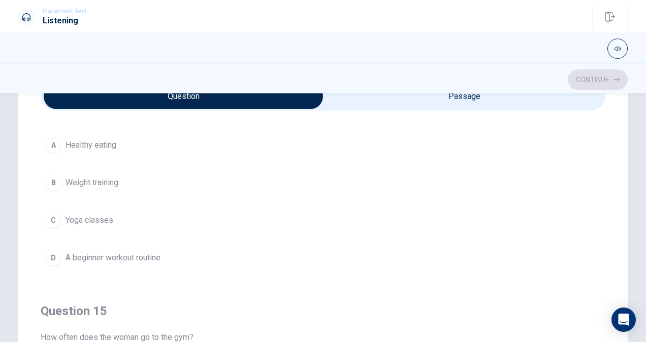
scroll to position [755, 0]
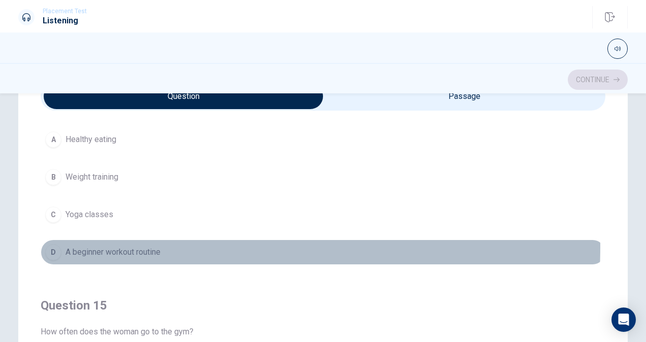
click at [140, 246] on span "A beginner workout routine" at bounding box center [112, 252] width 95 height 12
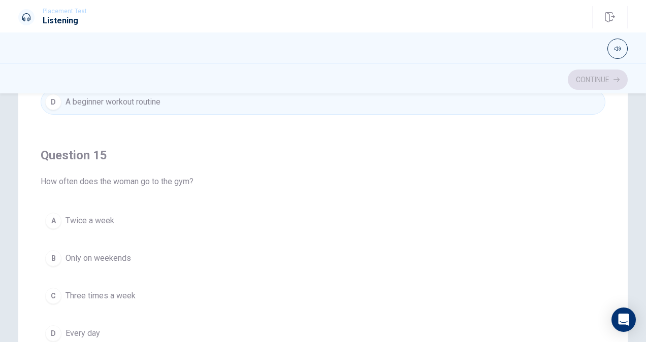
scroll to position [193, 0]
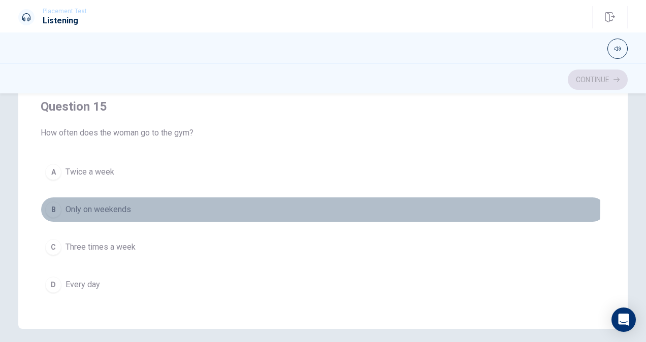
click at [128, 204] on span "Only on weekends" at bounding box center [97, 210] width 65 height 12
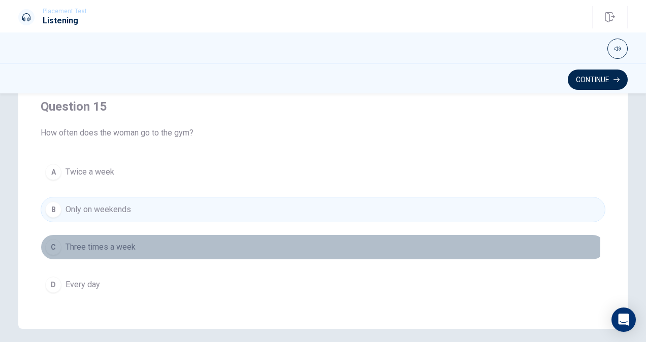
click at [123, 235] on button "C Three times a week" at bounding box center [323, 247] width 565 height 25
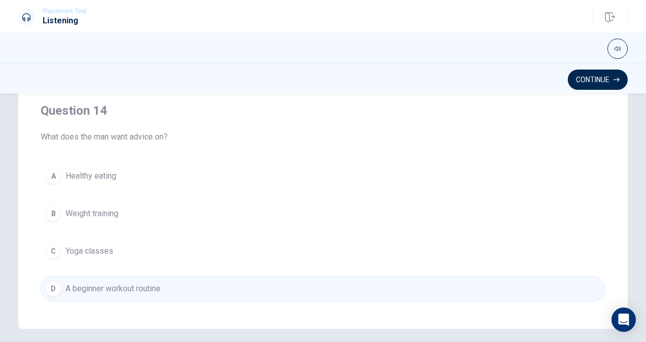
scroll to position [624, 0]
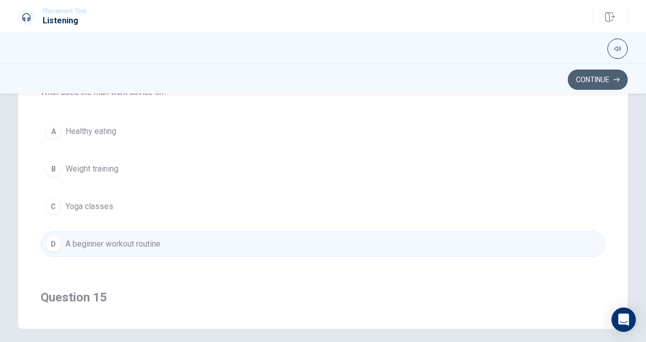
click at [610, 77] on button "Continue" at bounding box center [598, 80] width 60 height 20
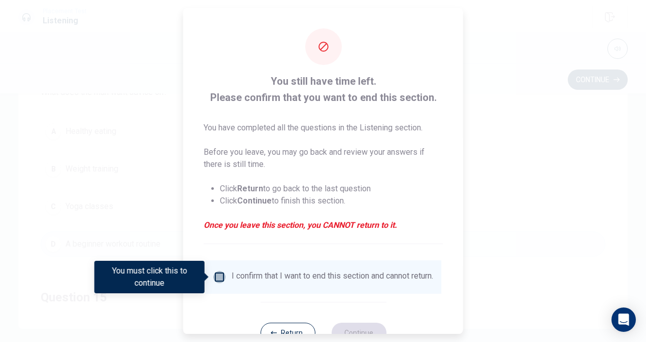
click at [223, 277] on input "You must click this to continue" at bounding box center [219, 277] width 12 height 12
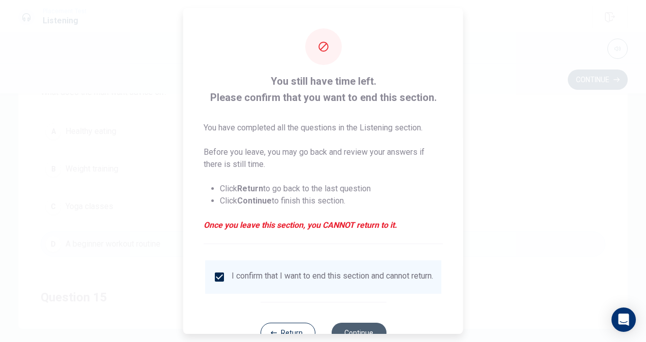
click at [344, 330] on button "Continue" at bounding box center [358, 333] width 55 height 20
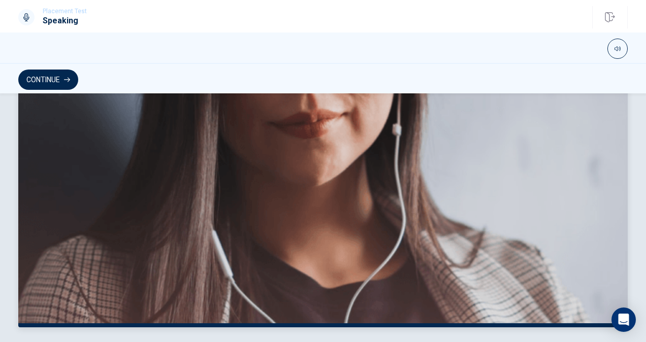
scroll to position [267, 0]
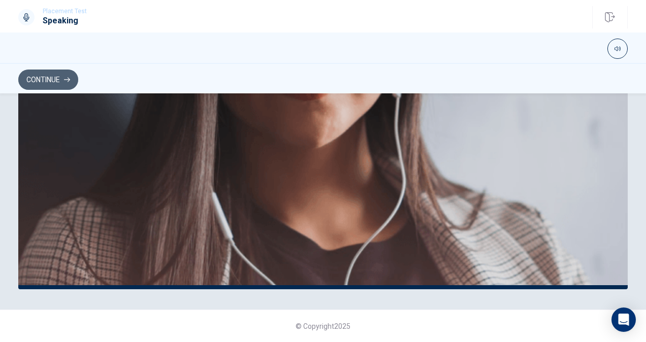
click at [31, 80] on button "Continue" at bounding box center [48, 80] width 60 height 20
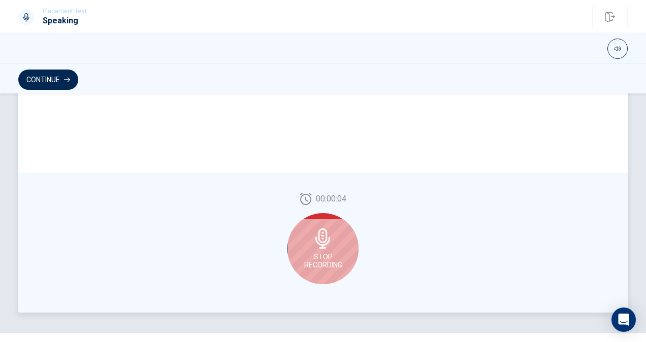
scroll to position [244, 0]
click at [315, 242] on icon at bounding box center [322, 238] width 15 height 20
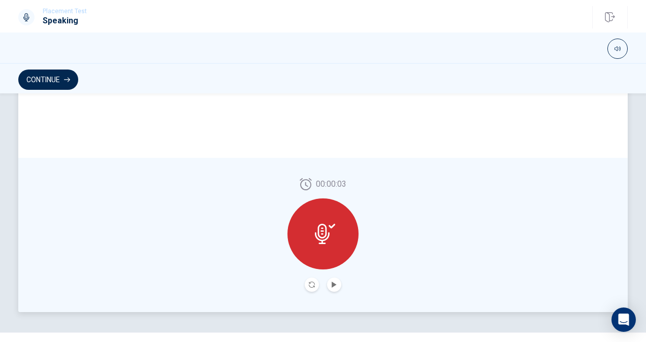
click at [328, 236] on icon at bounding box center [325, 234] width 20 height 20
click at [329, 280] on button "Play Audio" at bounding box center [334, 285] width 14 height 14
click at [310, 285] on icon "Record Again" at bounding box center [312, 285] width 6 height 6
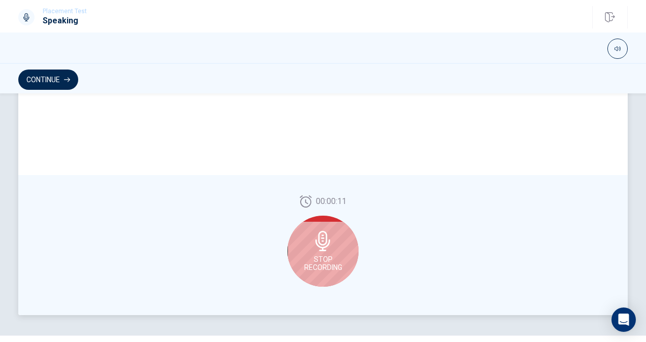
scroll to position [267, 0]
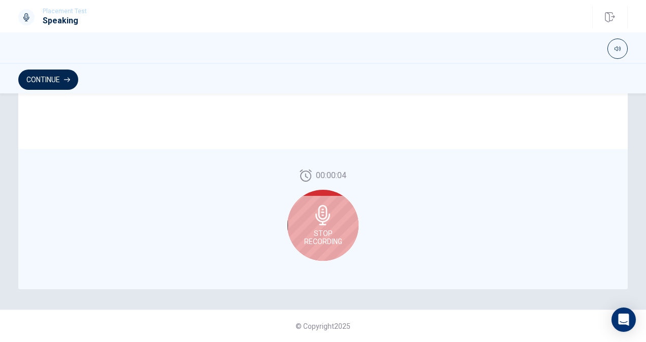
click at [328, 215] on icon at bounding box center [323, 215] width 20 height 20
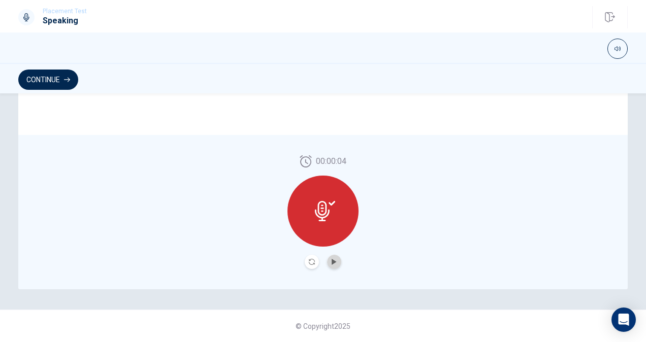
click at [330, 268] on button "Play Audio" at bounding box center [334, 262] width 14 height 14
click at [331, 260] on icon "Play Audio" at bounding box center [334, 262] width 6 height 6
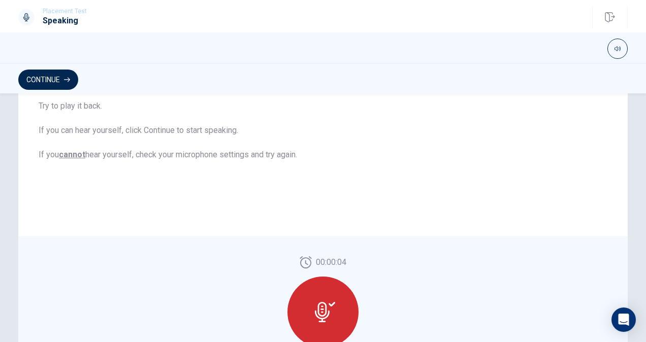
scroll to position [214, 0]
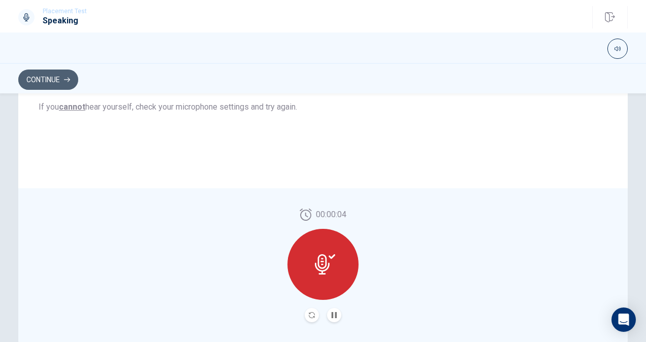
click at [63, 71] on button "Continue" at bounding box center [48, 80] width 60 height 20
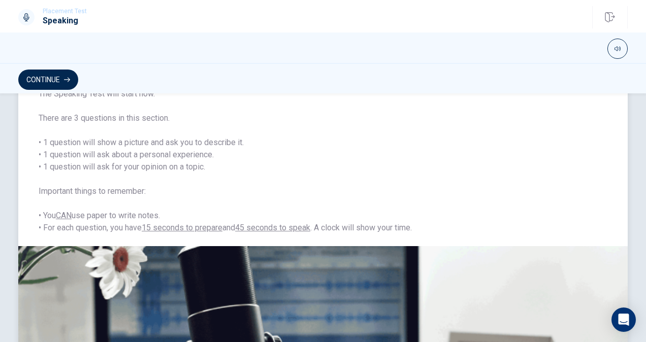
scroll to position [67, 0]
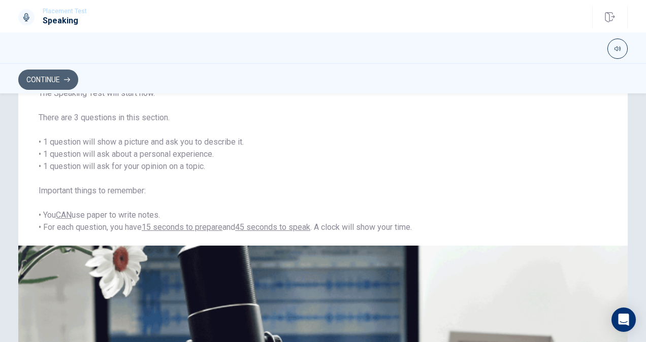
click at [59, 76] on button "Continue" at bounding box center [48, 80] width 60 height 20
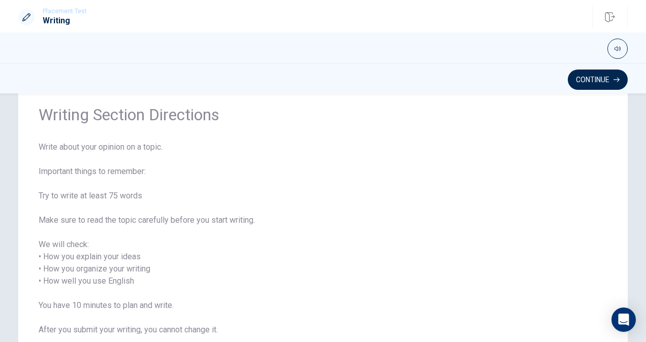
scroll to position [125, 0]
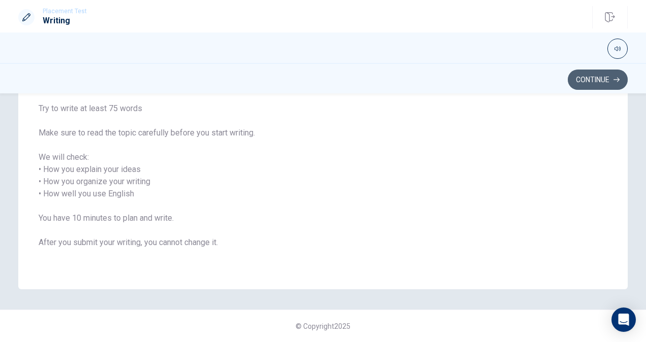
click at [578, 78] on button "Continue" at bounding box center [598, 80] width 60 height 20
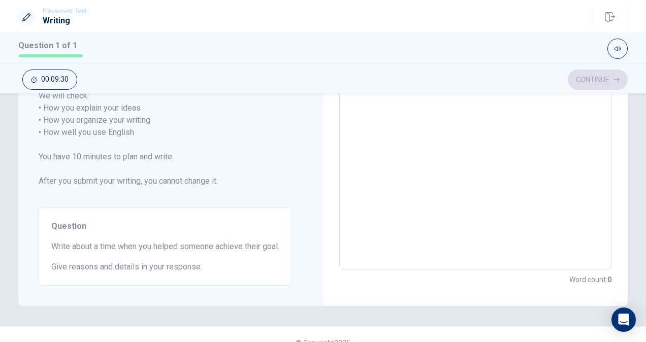
scroll to position [0, 0]
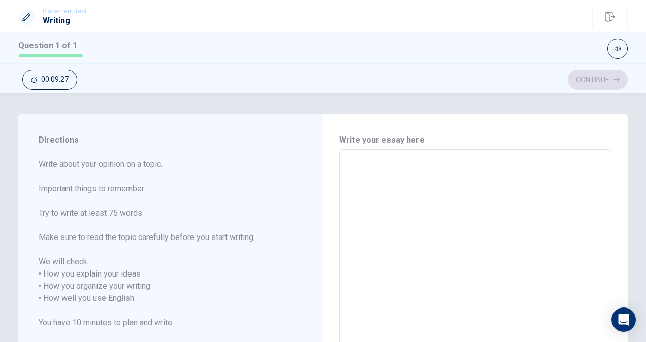
click at [345, 155] on div "x ​" at bounding box center [475, 292] width 272 height 286
type textarea "E"
type textarea "x"
type textarea "Eh"
type textarea "x"
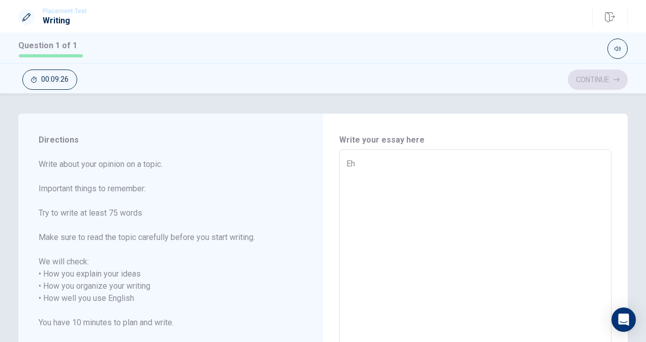
type textarea "Ehe"
type textarea "x"
type textarea "Eh"
type textarea "x"
type textarea "E"
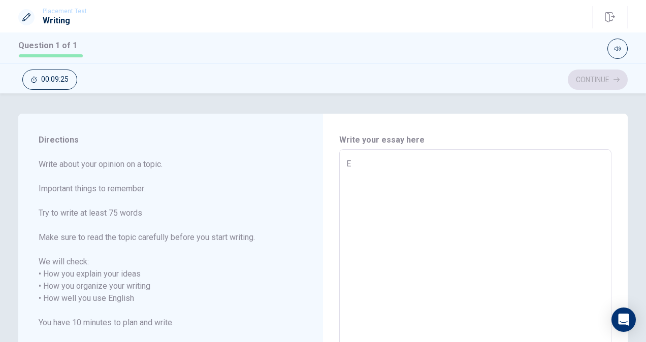
type textarea "x"
type textarea "E"
type textarea "x"
type textarea "w"
type textarea "x"
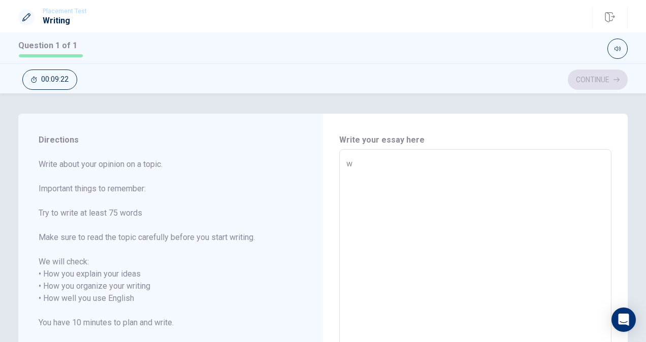
type textarea "wh"
type textarea "x"
type textarea "whe"
type textarea "x"
type textarea "when"
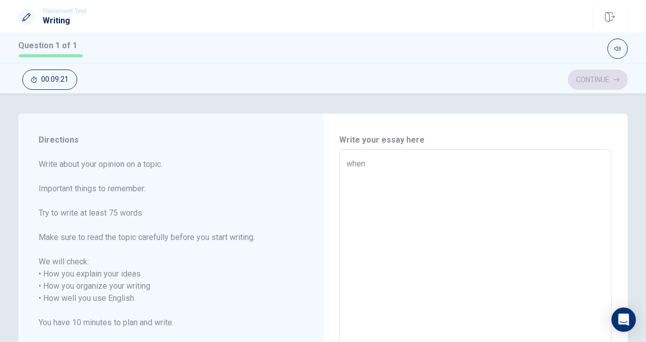
type textarea "x"
type textarea "when"
type textarea "x"
type textarea "when"
type textarea "x"
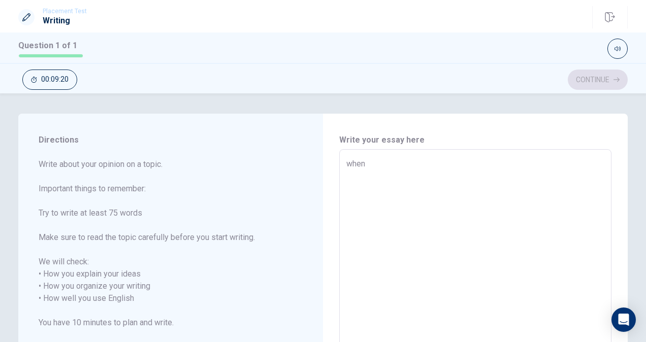
type textarea "whe"
type textarea "x"
type textarea "wh"
type textarea "x"
type textarea "w"
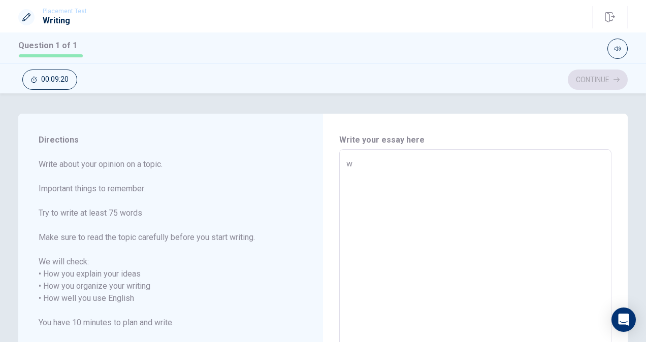
type textarea "x"
type textarea "W"
type textarea "x"
type textarea "Wh"
type textarea "x"
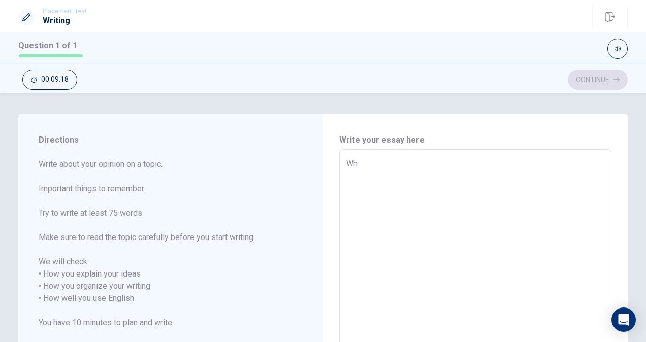
type textarea "Whe"
type textarea "x"
type textarea "When"
type textarea "x"
type textarea "When"
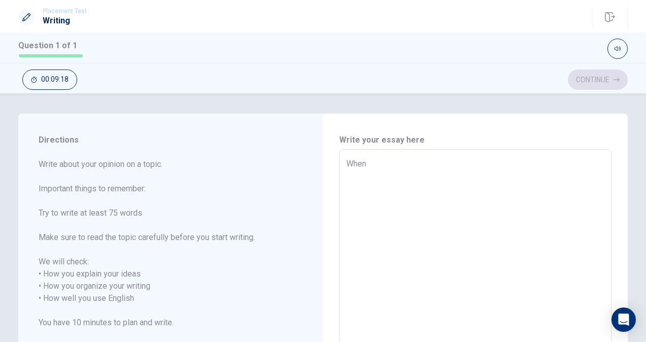
type textarea "x"
type textarea "When I"
type textarea "x"
type textarea "When I"
type textarea "x"
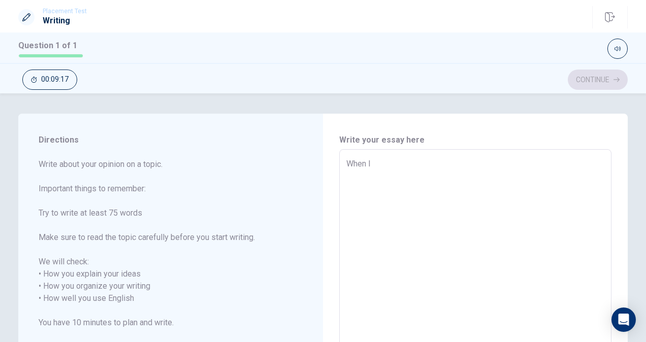
type textarea "When I w"
type textarea "x"
type textarea "When I wa"
type textarea "x"
type textarea "When I was"
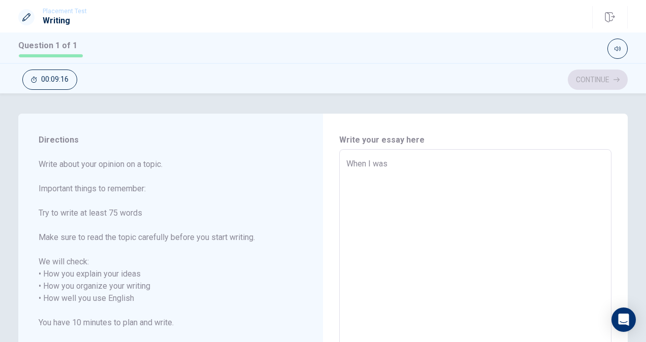
type textarea "x"
type textarea "When I was"
type textarea "x"
type textarea "When I was h"
type textarea "x"
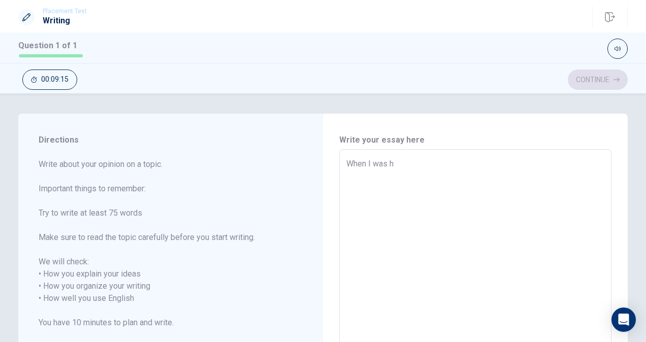
type textarea "When I was hi"
type textarea "x"
type textarea "When I was hig"
type textarea "x"
type textarea "When I was high"
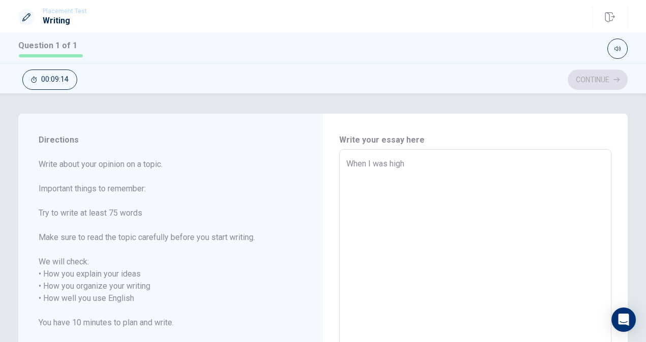
type textarea "x"
type textarea "When I was high"
type textarea "x"
type textarea "When I was high s"
type textarea "x"
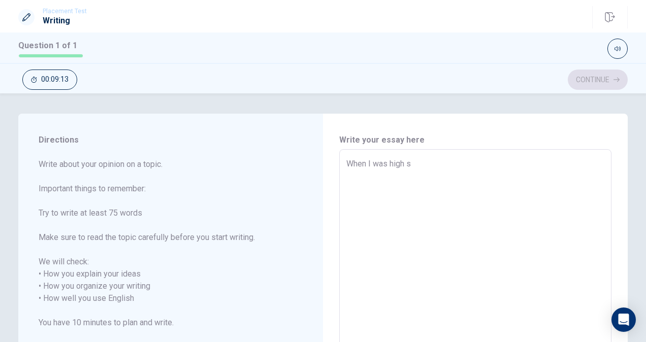
type textarea "When I was high sc"
type textarea "x"
type textarea "When I was high sch"
type textarea "x"
type textarea "When I was high scho"
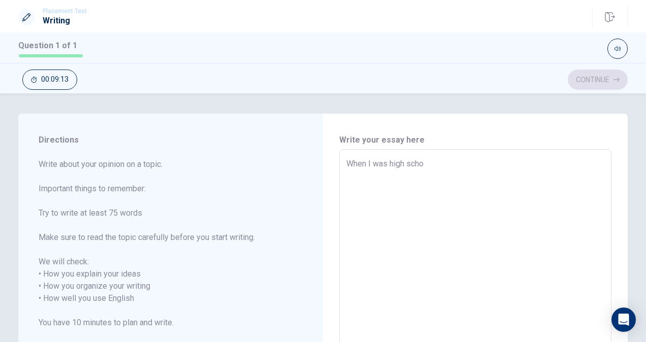
type textarea "x"
type textarea "When I was high schoo"
type textarea "x"
type textarea "When I was high school"
type textarea "x"
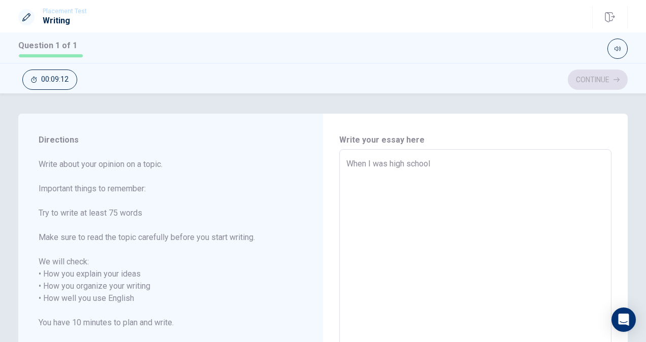
type textarea "When I was high school"
type textarea "x"
type textarea "When I was high school s"
type textarea "x"
type textarea "When I was high school st"
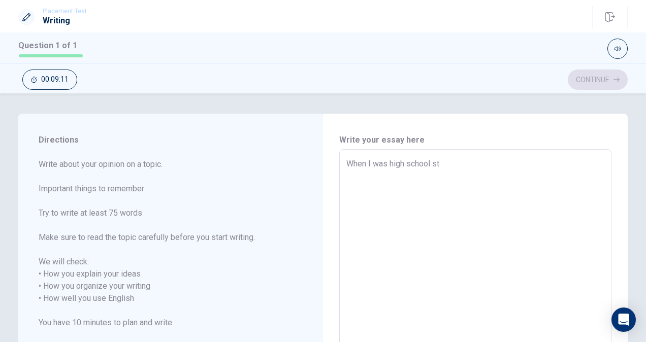
type textarea "x"
type textarea "When I was high school stu"
type textarea "x"
type textarea "When I was high school stud"
type textarea "x"
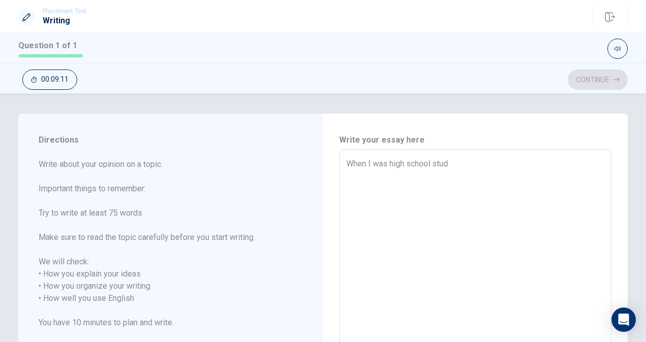
type textarea "When I was high school stude"
type textarea "x"
type textarea "When I was high school studen"
type textarea "x"
type textarea "When I was high school student"
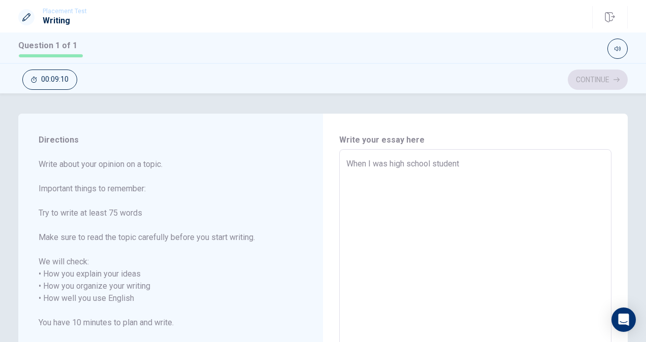
type textarea "x"
type textarea "When I was high school student,"
type textarea "x"
type textarea "When I was high school student,"
type textarea "x"
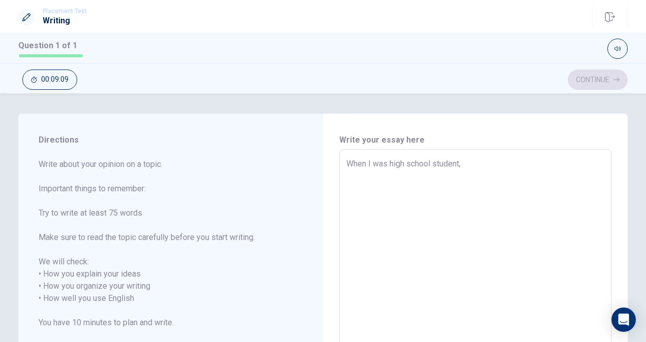
type textarea "When I was high school student, I"
type textarea "x"
type textarea "When I was high school student, I"
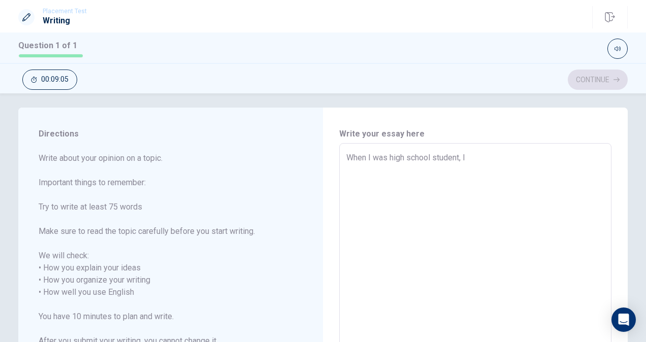
scroll to position [5, 0]
type textarea "x"
type textarea "When I was high school student, I h"
type textarea "x"
type textarea "When I was high school student, I he"
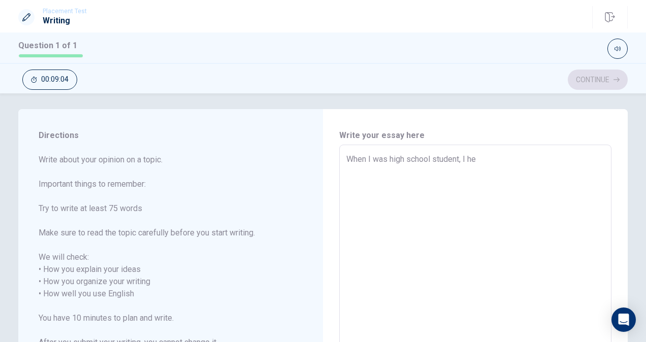
type textarea "x"
type textarea "When I was high school student, I [GEOGRAPHIC_DATA]"
type textarea "x"
type textarea "When I was high school student, I help"
type textarea "x"
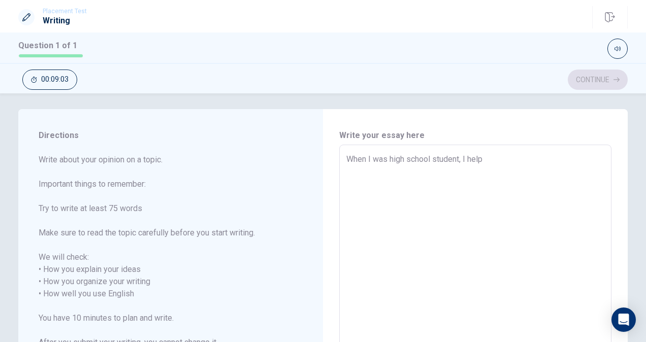
type textarea "When I was high school student, I helpe"
type textarea "x"
type textarea "When I was high school student, I helped"
type textarea "x"
type textarea "When I was high school student, I helped"
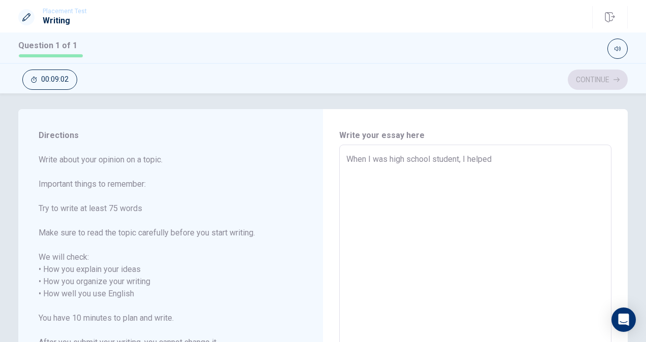
type textarea "x"
type textarea "When I was high school student, I helped m"
type textarea "x"
type textarea "When I was high school student, I helped my"
type textarea "x"
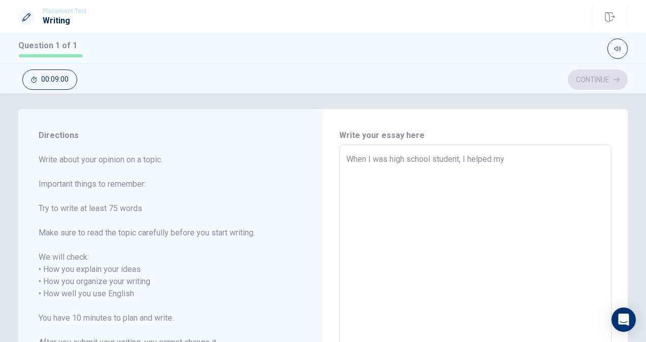
type textarea "When I was high school student, I helped my"
type textarea "x"
type textarea "When I was high school student, I helped my f"
type textarea "x"
type textarea "When I was high school student, I helped my fr"
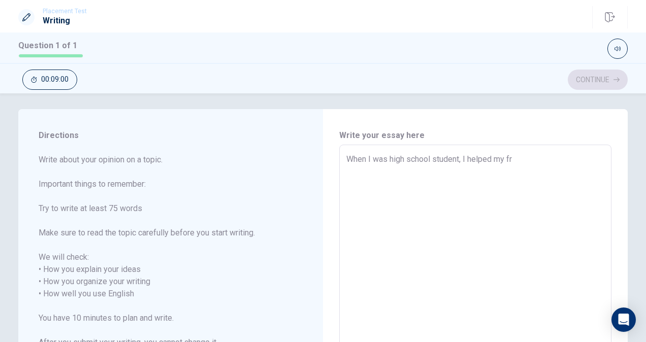
type textarea "x"
type textarea "When I was high school student, I helped my fri"
type textarea "x"
type textarea "When I was high school student, I helped my frie"
type textarea "x"
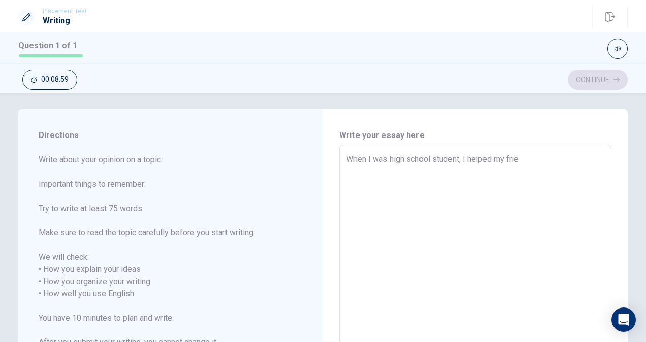
type textarea "When I was high school student, I helped my frien"
type textarea "x"
type textarea "When I was high school student, I helped my friend"
type textarea "x"
type textarea "When I was high school student, I helped my friends"
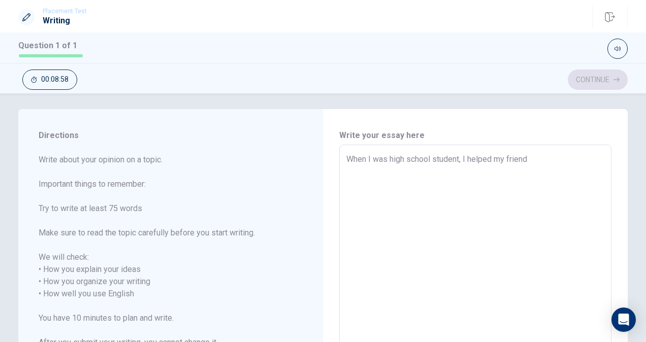
type textarea "x"
type textarea "When I was high school student, I helped my friends"
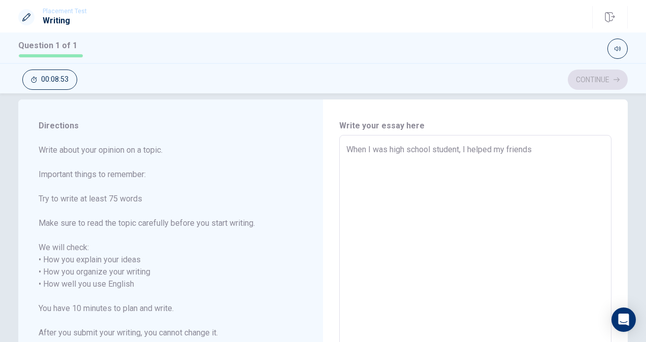
scroll to position [0, 0]
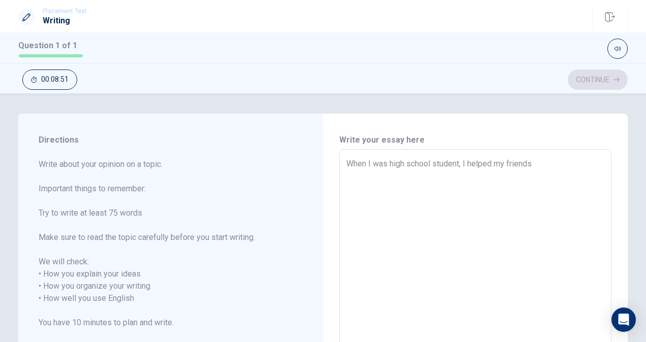
type textarea "x"
type textarea "When I was high school student, I helped my friends z"
type textarea "x"
type textarea "When I was high school student, I helped my friends zr"
type textarea "x"
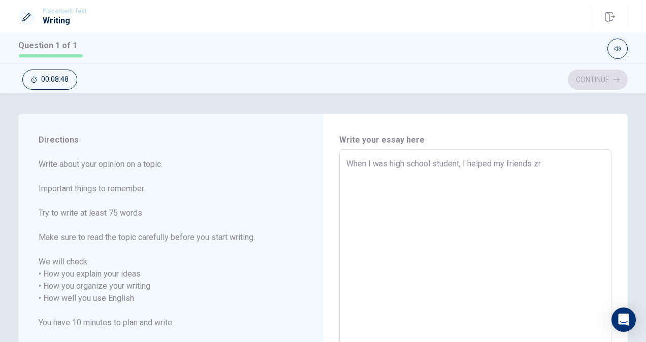
type textarea "When I was high school student, I helped my friends zrc"
type textarea "x"
type textarea "When I was high school student, I helped my friends zrch"
type textarea "x"
type textarea "When I was high school student, I helped my friends zrchi"
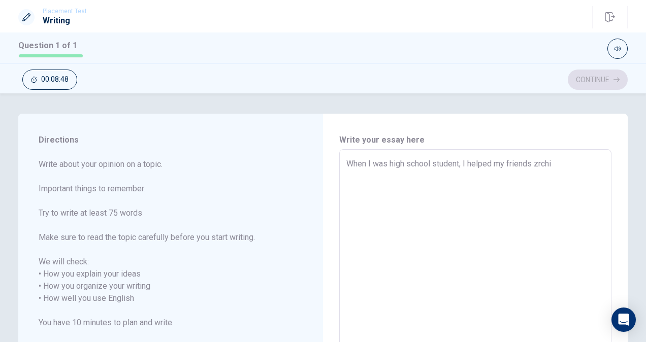
type textarea "x"
type textarea "When I was high school student, I helped my friends zrchiv"
type textarea "x"
type textarea "When I was high school student, I helped my friends zrchive"
type textarea "x"
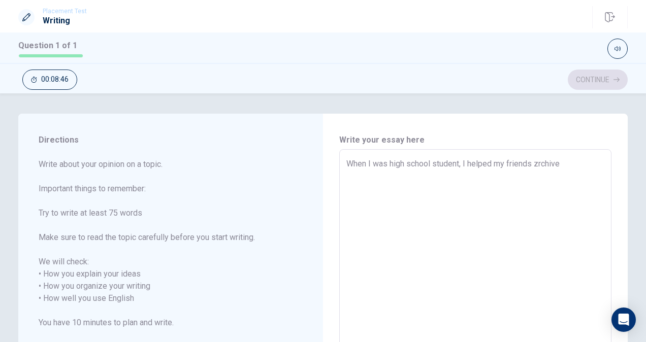
type textarea "When I was high school student, I helped my friends zrchiv"
type textarea "x"
type textarea "When I was high school student, I helped my friends zrchi"
type textarea "x"
type textarea "When I was high school student, I helped my friends zrch"
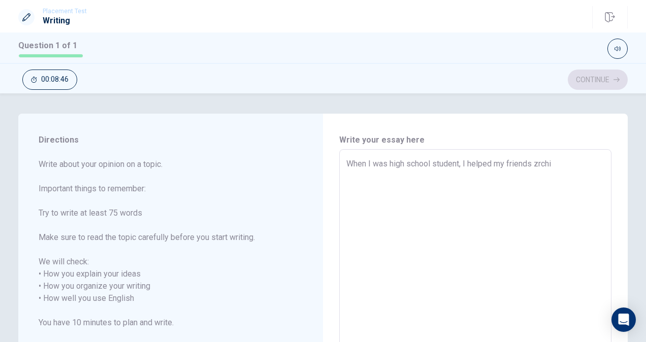
type textarea "x"
type textarea "When I was high school student, I helped my friends zrc"
type textarea "x"
type textarea "When I was high school student, I helped my friends zr"
type textarea "x"
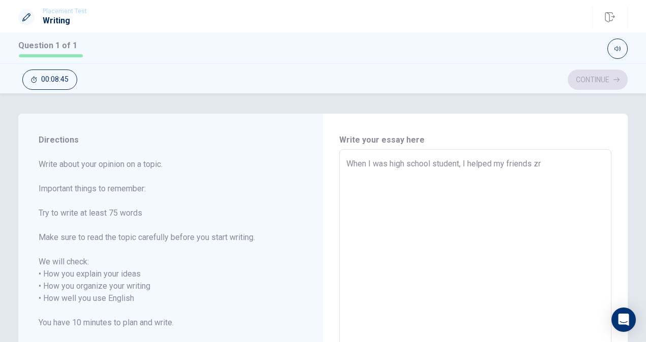
type textarea "When I was high school student, I helped my friends z"
type textarea "x"
type textarea "When I was high school student, I helped my friends"
type textarea "x"
type textarea "When I was high school student, I helped my friends a"
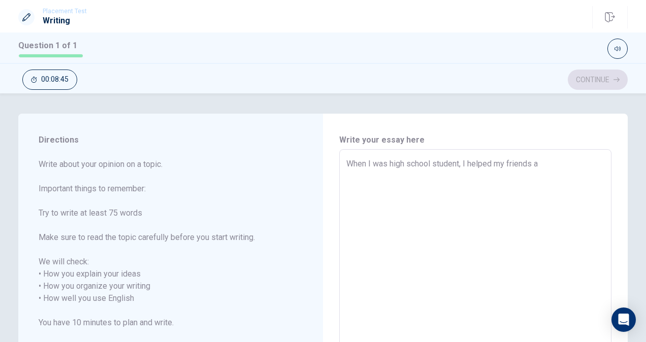
type textarea "x"
type textarea "When I was high school student, I helped my friends ac"
type textarea "x"
type textarea "When I was high school student, I helped my friends ach"
type textarea "x"
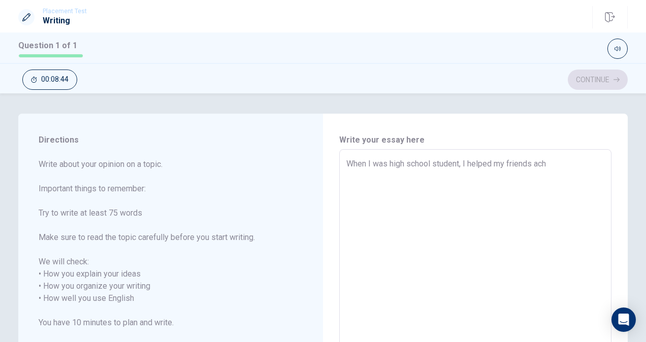
type textarea "When I was high school student, I helped my friends achi"
type textarea "x"
type textarea "When I was high school student, I helped my friends achie"
type textarea "x"
type textarea "When I was high school student, I helped my friends [PERSON_NAME]"
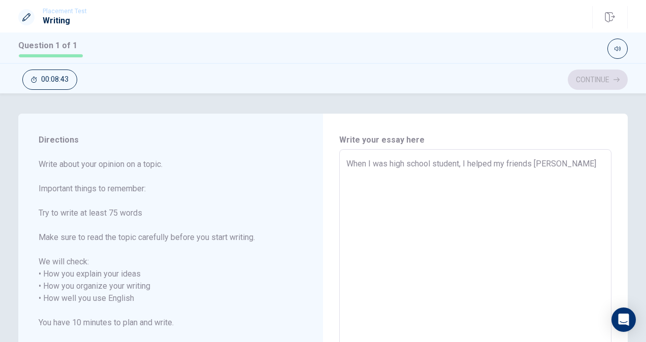
type textarea "x"
type textarea "When I was high school student, I helped my friends achieve"
type textarea "x"
type textarea "When I was high school student, I helped my friends achieve"
type textarea "x"
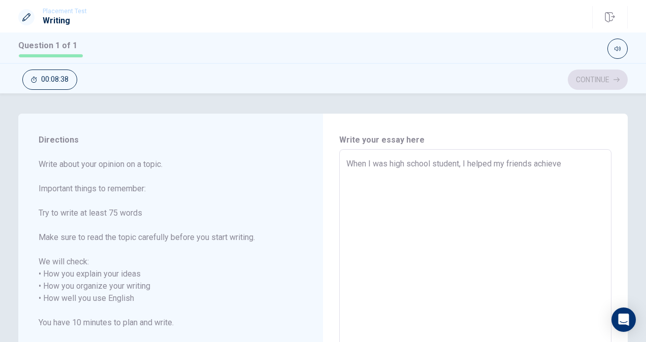
type textarea "When I was high school student, I helped my friends achieve t"
type textarea "x"
type textarea "When I was high school student, I helped my friends achieve th"
type textarea "x"
type textarea "When I was high school student, I helped my friends achieve the"
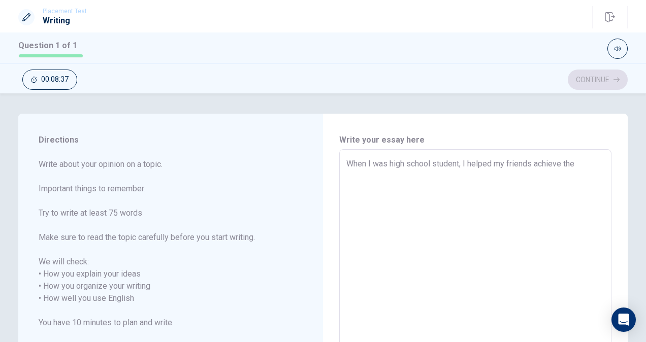
type textarea "x"
type textarea "When I was high school student, I helped my friends achieve thei"
type textarea "x"
type textarea "When I was high school student, I helped my friends achieve their"
type textarea "x"
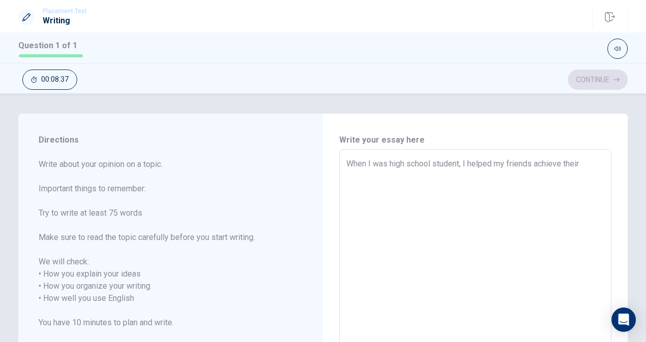
type textarea "When I was high school student, I helped my friends achieve their"
type textarea "x"
type textarea "When I was high school student, I helped my friends achieve their g"
type textarea "x"
type textarea "When I was high school student, I helped my friends achieve their go"
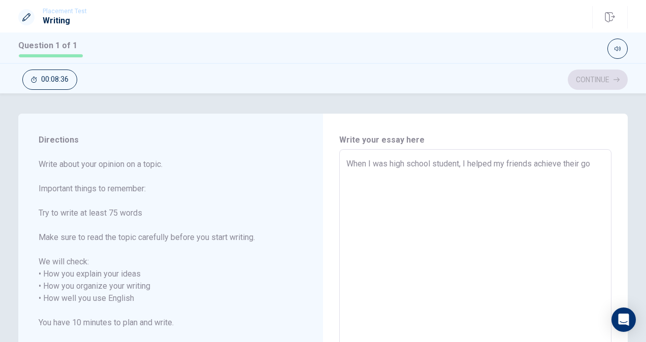
type textarea "x"
type textarea "When I was high school student, I helped my friends achieve their [GEOGRAPHIC_D…"
type textarea "x"
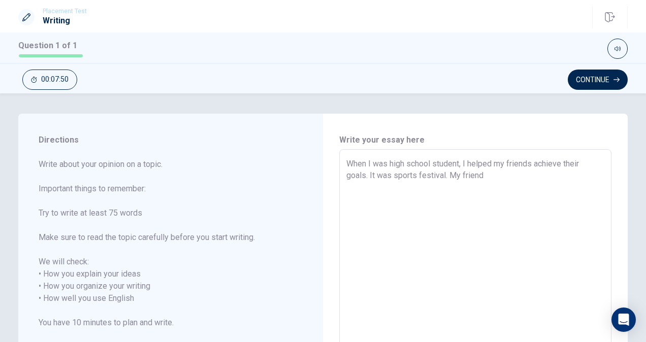
click at [529, 166] on textarea "When I was high school student, I helped my friends achieve their goals. It was…" at bounding box center [475, 293] width 258 height 270
click at [581, 161] on textarea "When I was high school student, I helped my friend achieve their goals. It was …" at bounding box center [475, 293] width 258 height 270
click at [472, 177] on textarea "When I was high school student, I helped my friend achieve her goals. It was sp…" at bounding box center [475, 293] width 258 height 270
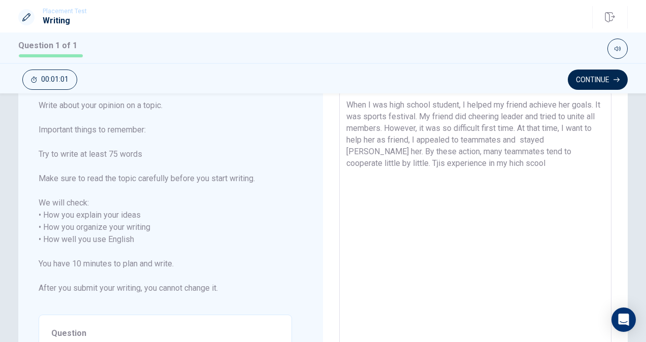
scroll to position [58, 0]
click at [416, 161] on textarea "When I was high school student, I helped my friend achieve her goals. It was sp…" at bounding box center [475, 235] width 258 height 270
click at [455, 168] on textarea "When I was high school student, I helped my friend achieve her goals. It was sp…" at bounding box center [475, 235] width 258 height 270
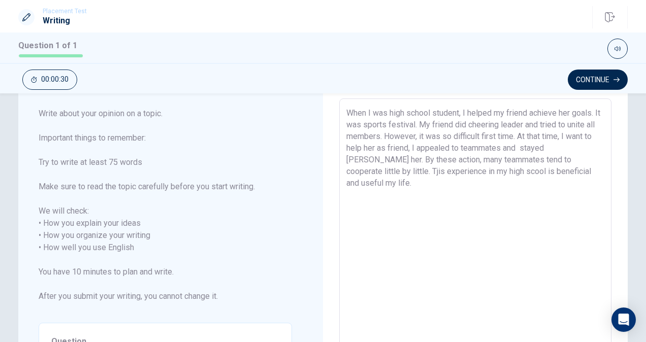
scroll to position [76, 0]
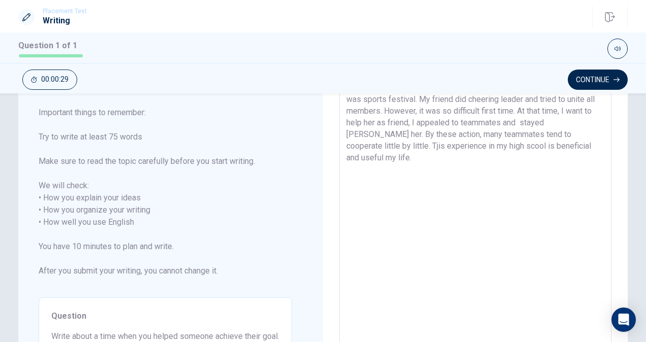
click at [532, 146] on textarea "When I was high school student, I helped my friend achieve her goals. It was sp…" at bounding box center [475, 217] width 258 height 270
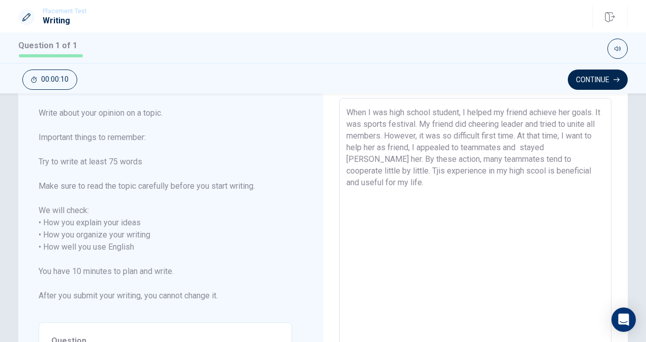
scroll to position [0, 0]
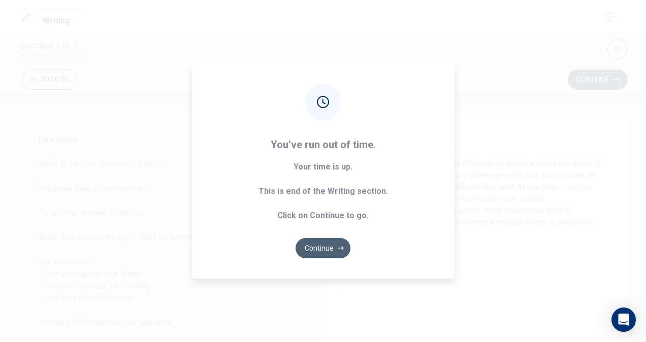
click at [330, 251] on button "Continue" at bounding box center [322, 248] width 55 height 20
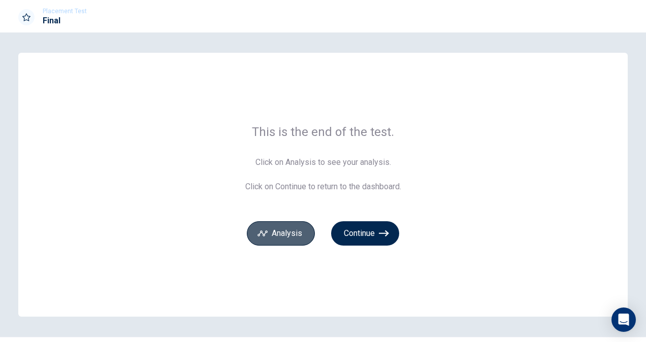
click at [296, 230] on button "Analysis" at bounding box center [281, 233] width 68 height 24
